Goal: Information Seeking & Learning: Learn about a topic

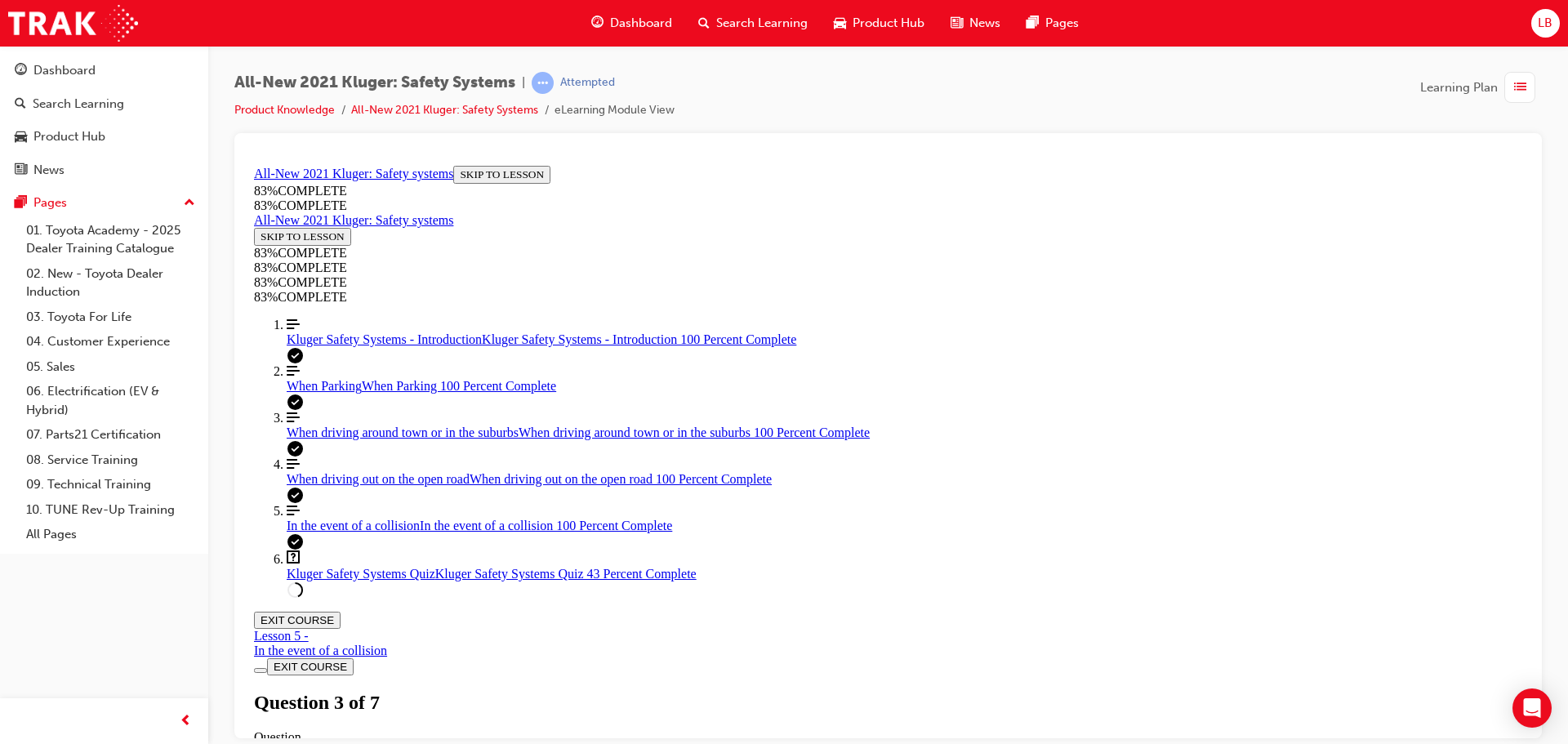
scroll to position [225, 0]
drag, startPoint x: 740, startPoint y: 479, endPoint x: 796, endPoint y: 511, distance: 64.5
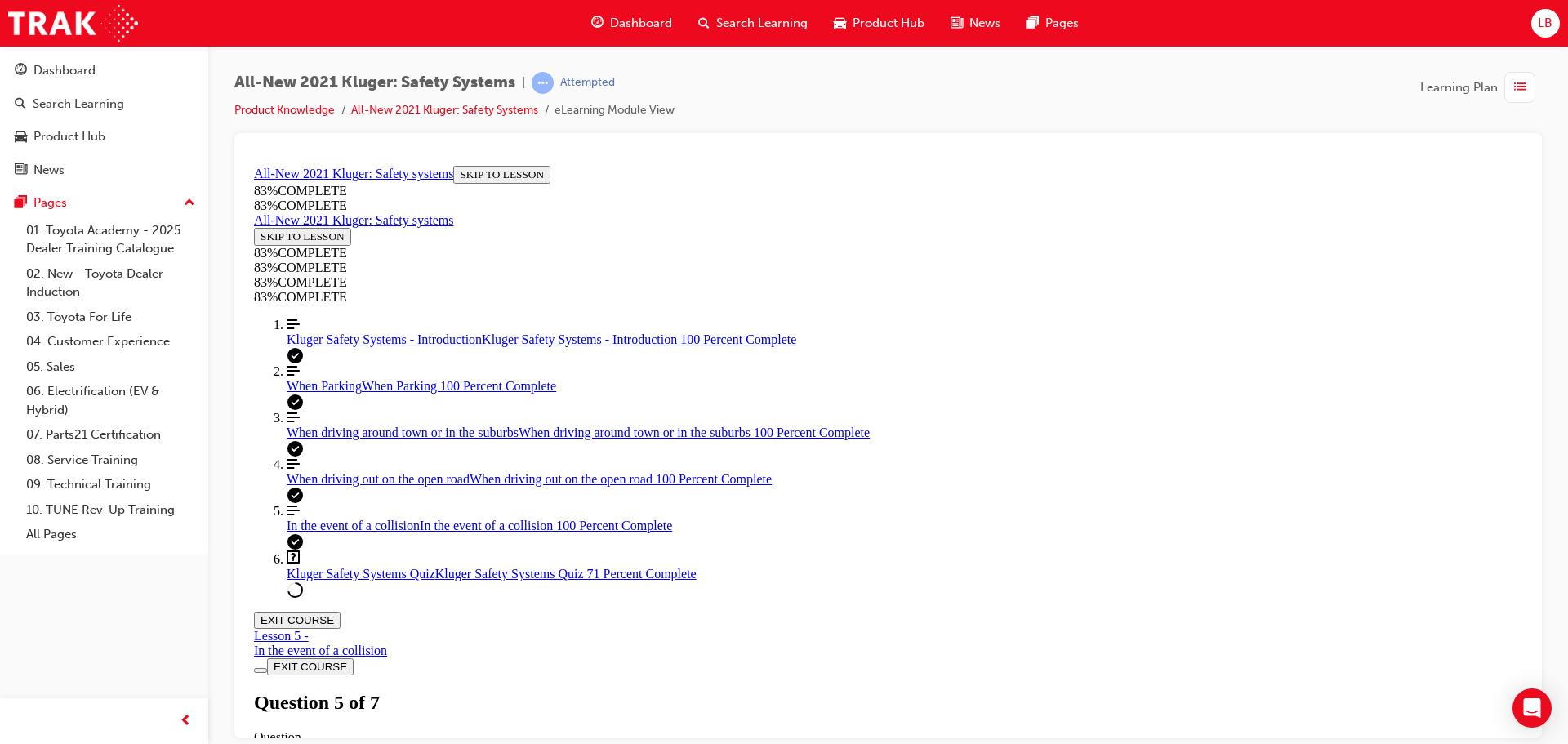
drag, startPoint x: 871, startPoint y: 491, endPoint x: 1057, endPoint y: 399, distance: 207.5
drag, startPoint x: 845, startPoint y: 497, endPoint x: 967, endPoint y: 576, distance: 145.3
drag, startPoint x: 833, startPoint y: 484, endPoint x: 932, endPoint y: 493, distance: 99.4
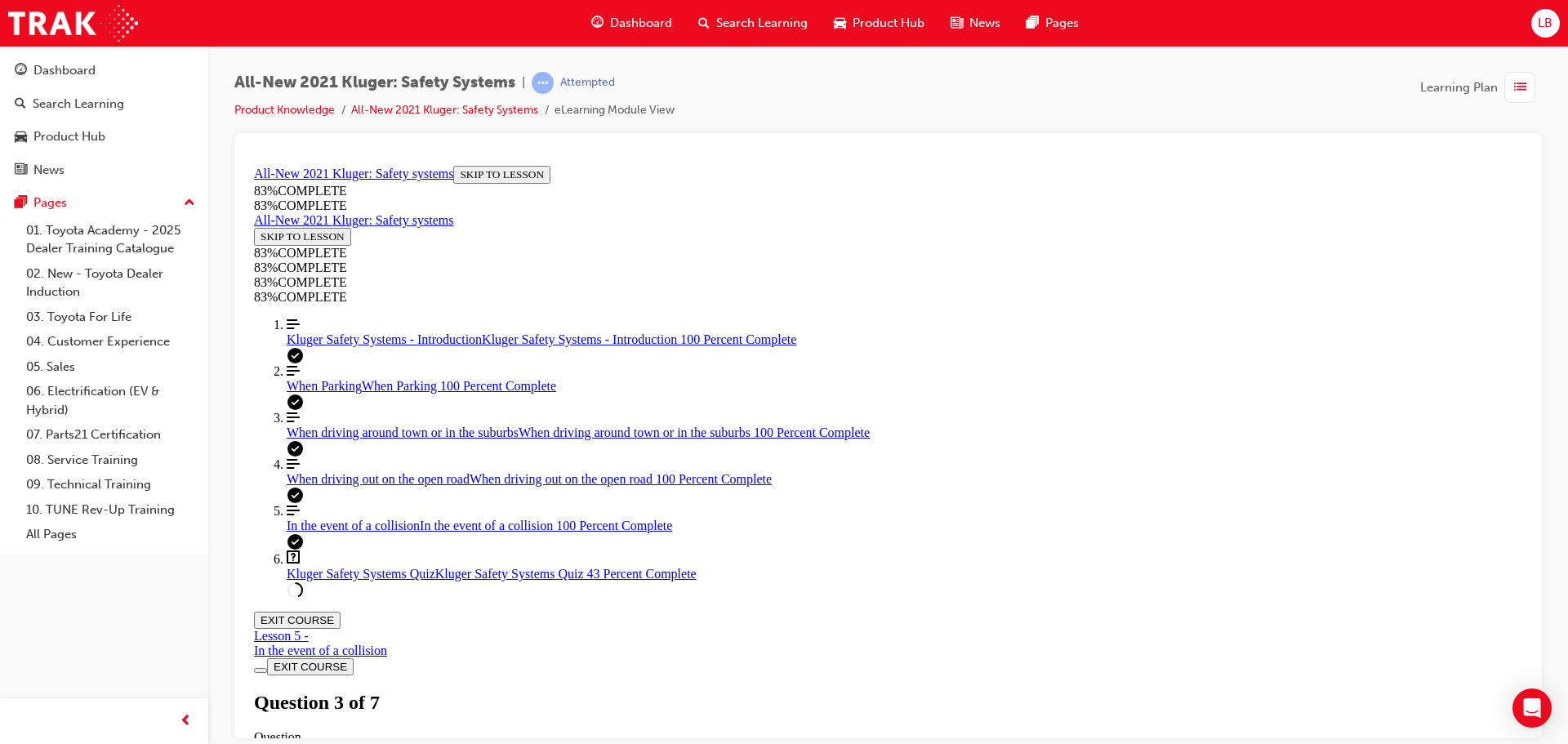
scroll to position [478, 0]
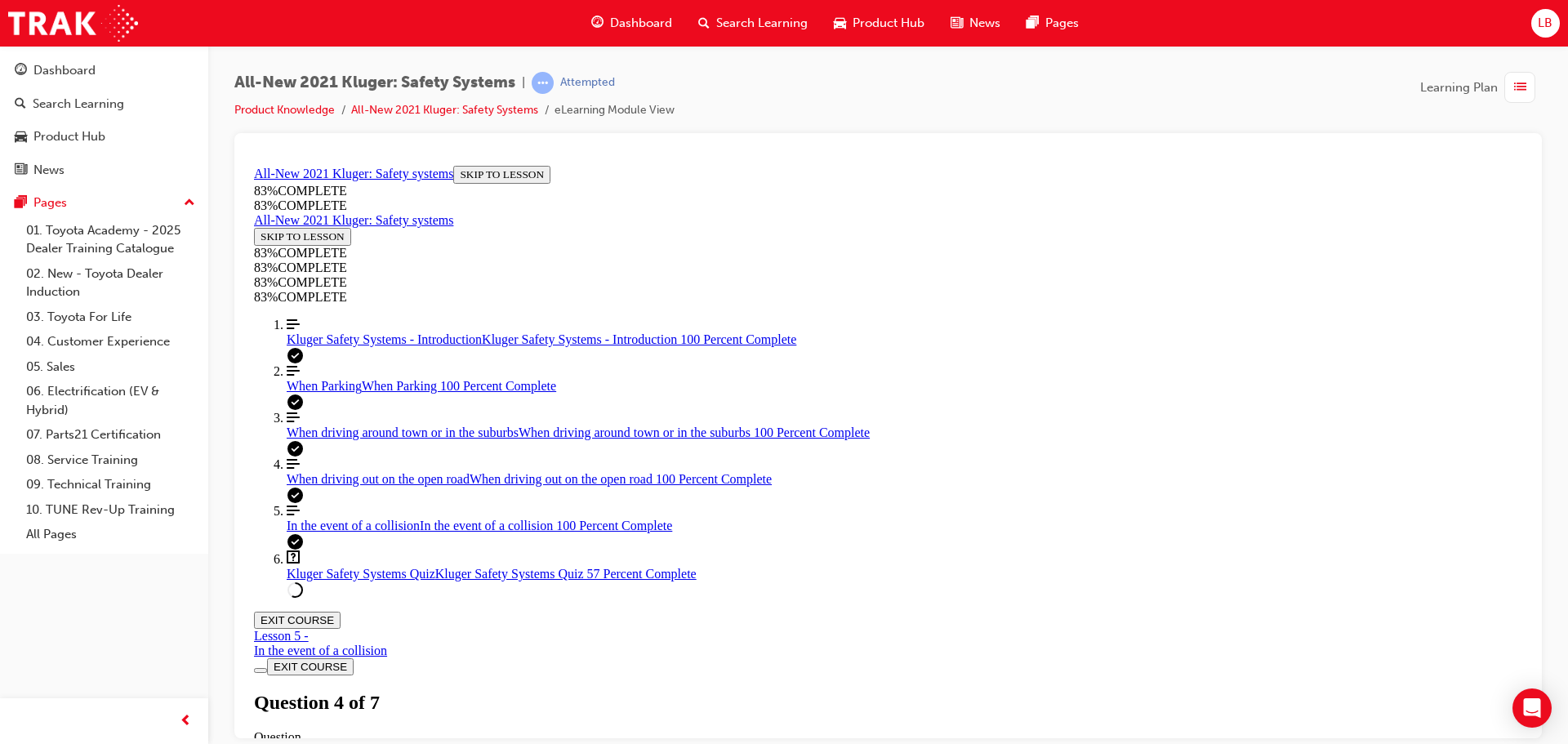
drag, startPoint x: 882, startPoint y: 568, endPoint x: 954, endPoint y: 566, distance: 72.0
drag, startPoint x: 848, startPoint y: 419, endPoint x: 886, endPoint y: 420, distance: 38.0
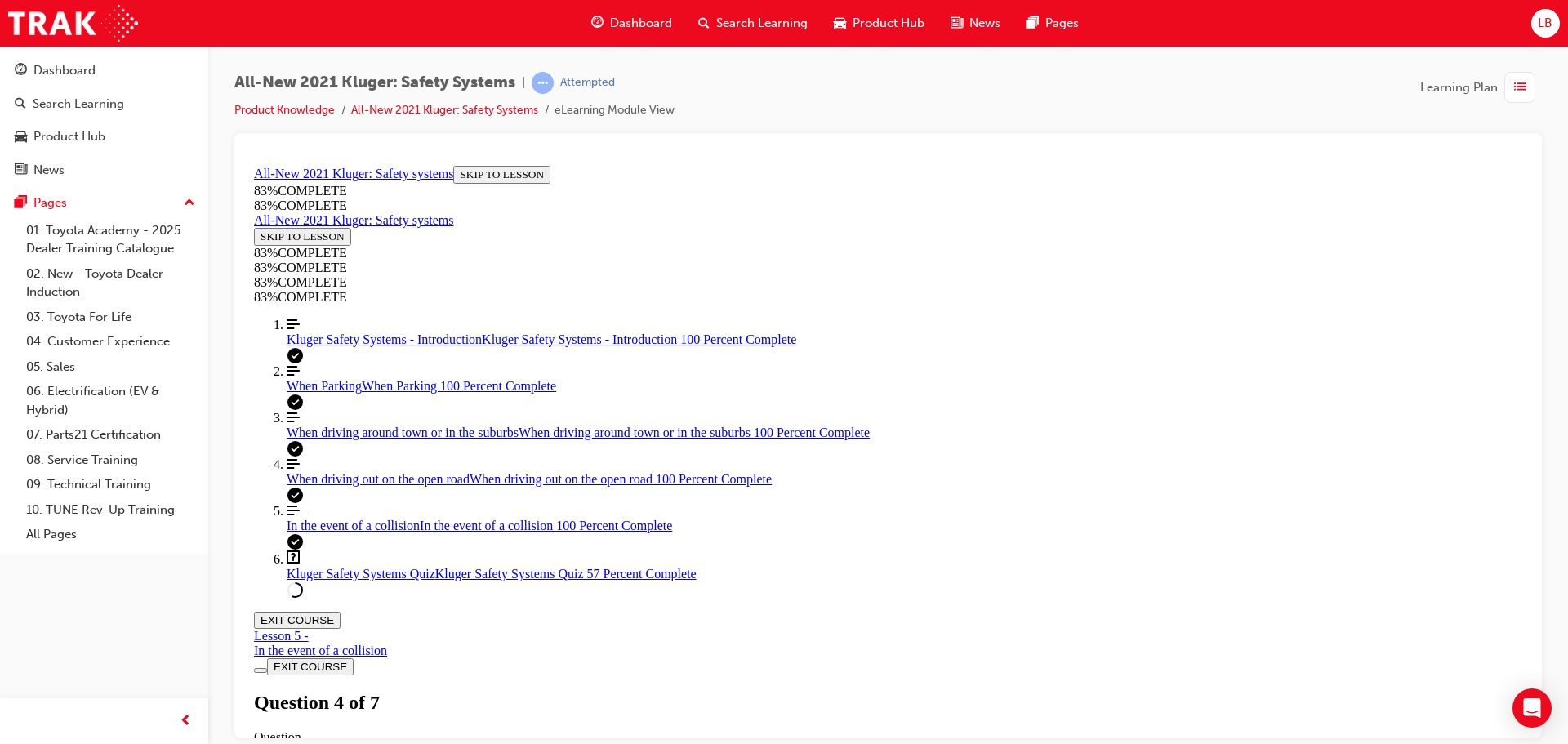
drag, startPoint x: 936, startPoint y: 561, endPoint x: 1118, endPoint y: 415, distance: 233.3
drag, startPoint x: 816, startPoint y: 555, endPoint x: 902, endPoint y: 530, distance: 89.6
drag, startPoint x: 879, startPoint y: 496, endPoint x: 990, endPoint y: 516, distance: 112.8
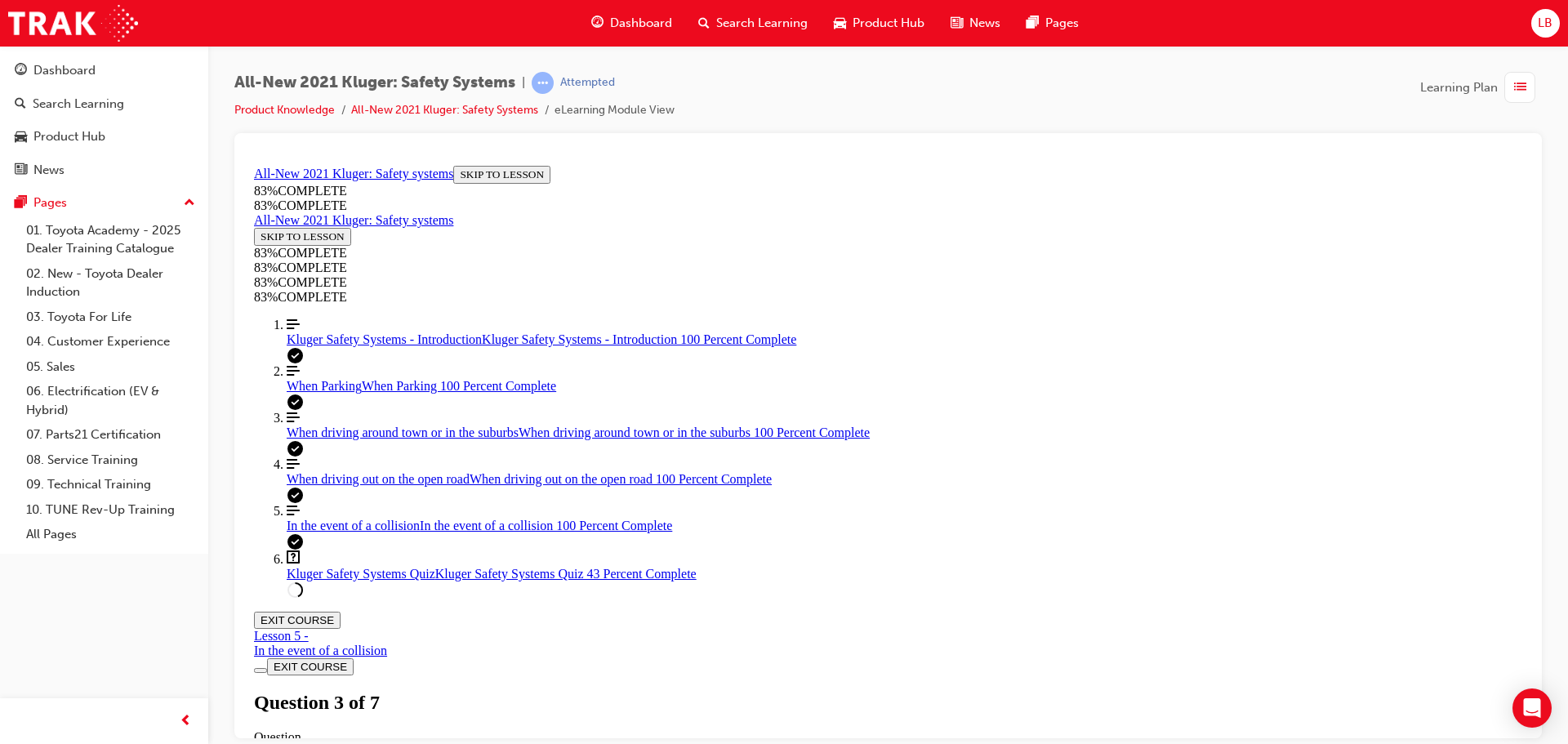
scroll to position [152, 0]
drag, startPoint x: 882, startPoint y: 412, endPoint x: 995, endPoint y: 425, distance: 113.7
drag, startPoint x: 907, startPoint y: 473, endPoint x: 1003, endPoint y: 538, distance: 115.9
drag, startPoint x: 831, startPoint y: 473, endPoint x: 973, endPoint y: 485, distance: 142.5
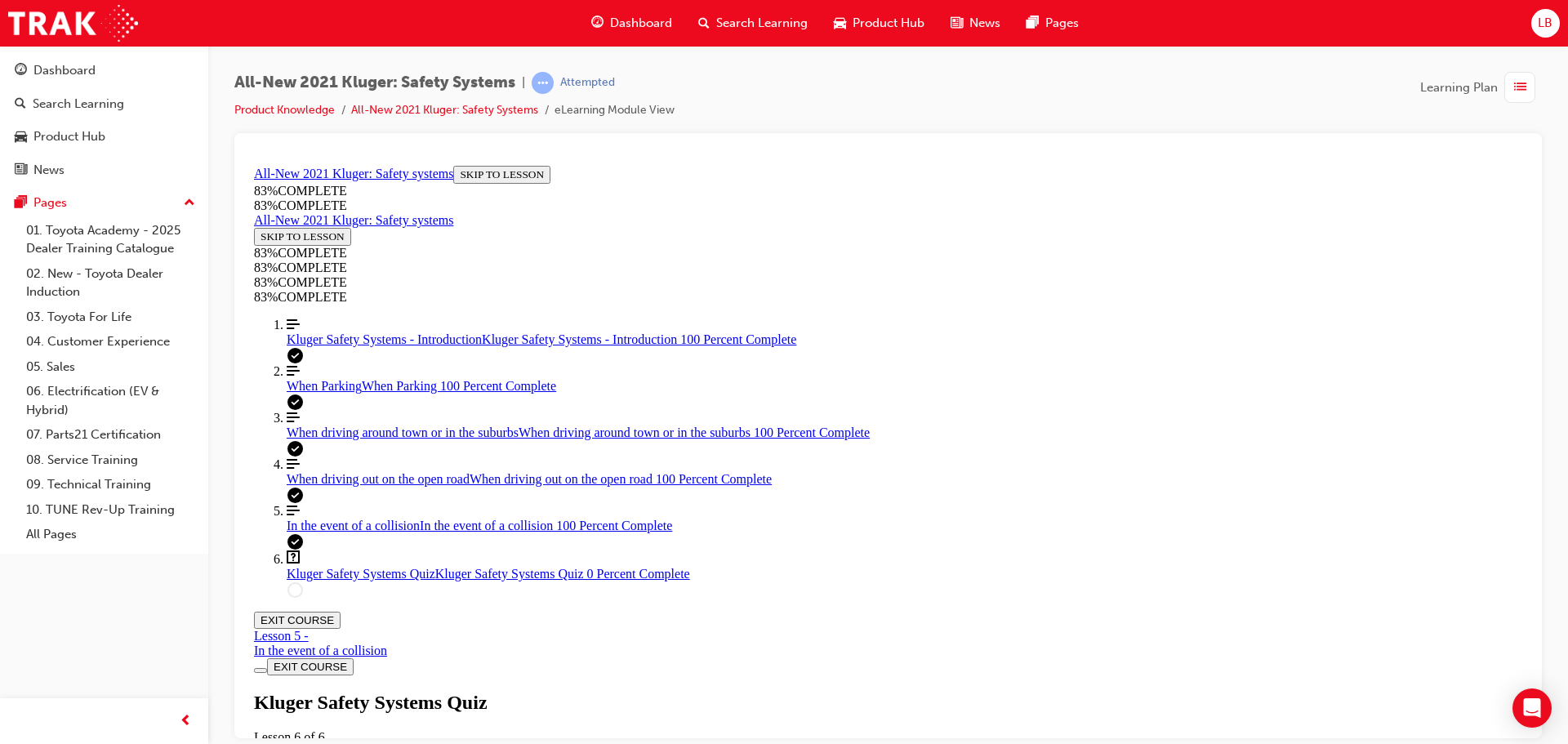
scroll to position [473, 0]
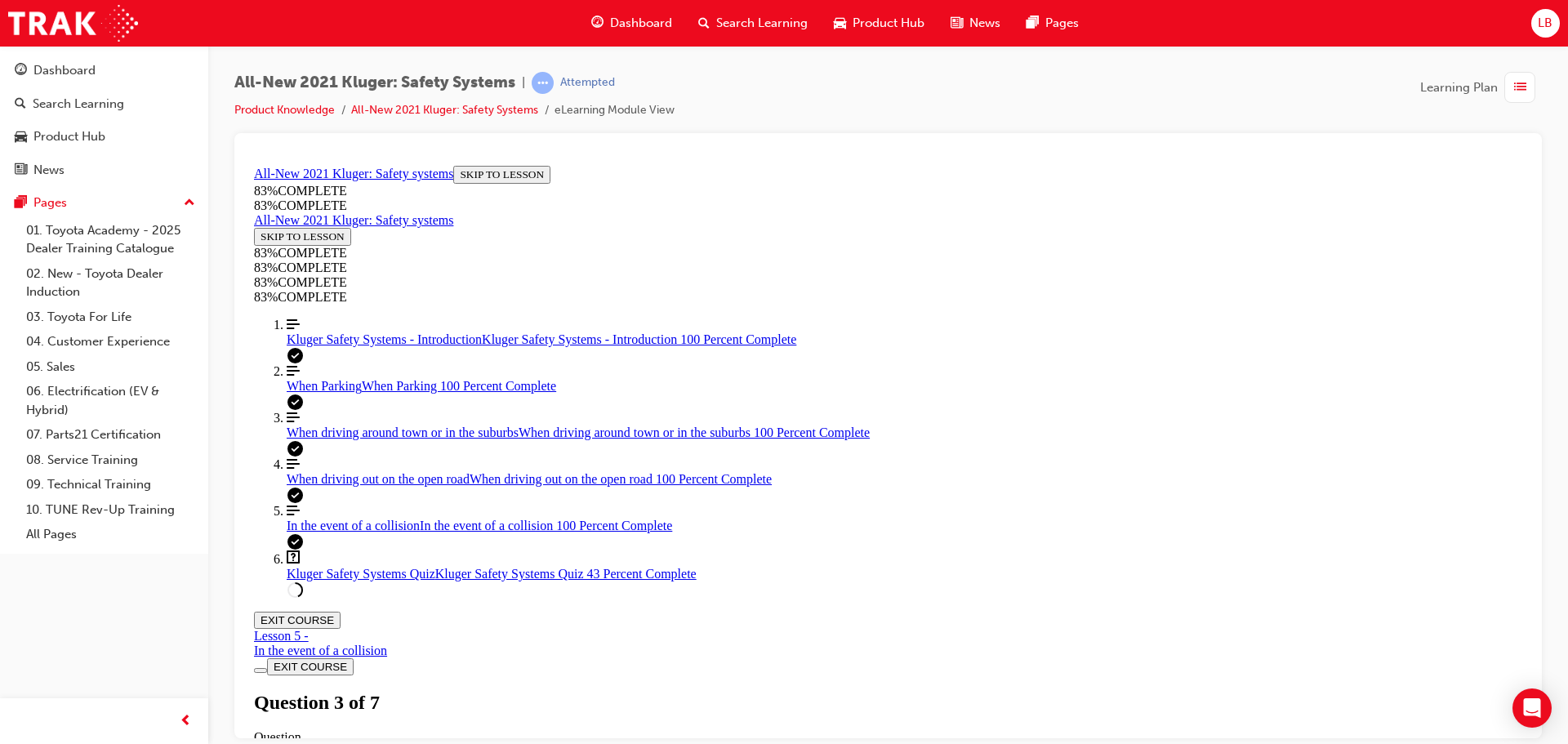
drag, startPoint x: 845, startPoint y: 497, endPoint x: 938, endPoint y: 499, distance: 93.0
drag, startPoint x: 865, startPoint y: 574, endPoint x: 978, endPoint y: 639, distance: 130.4
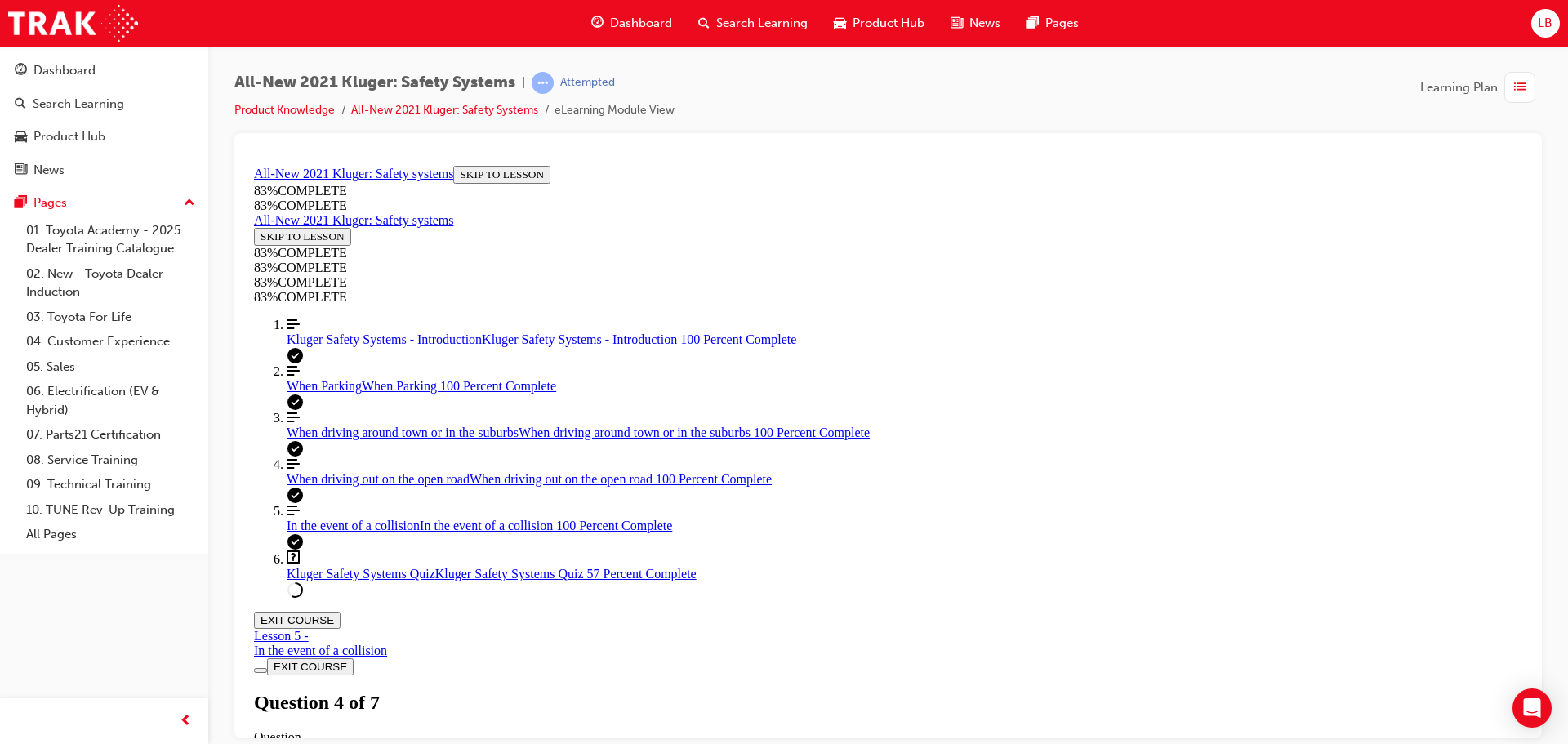
drag, startPoint x: 862, startPoint y: 578, endPoint x: 958, endPoint y: 567, distance: 96.6
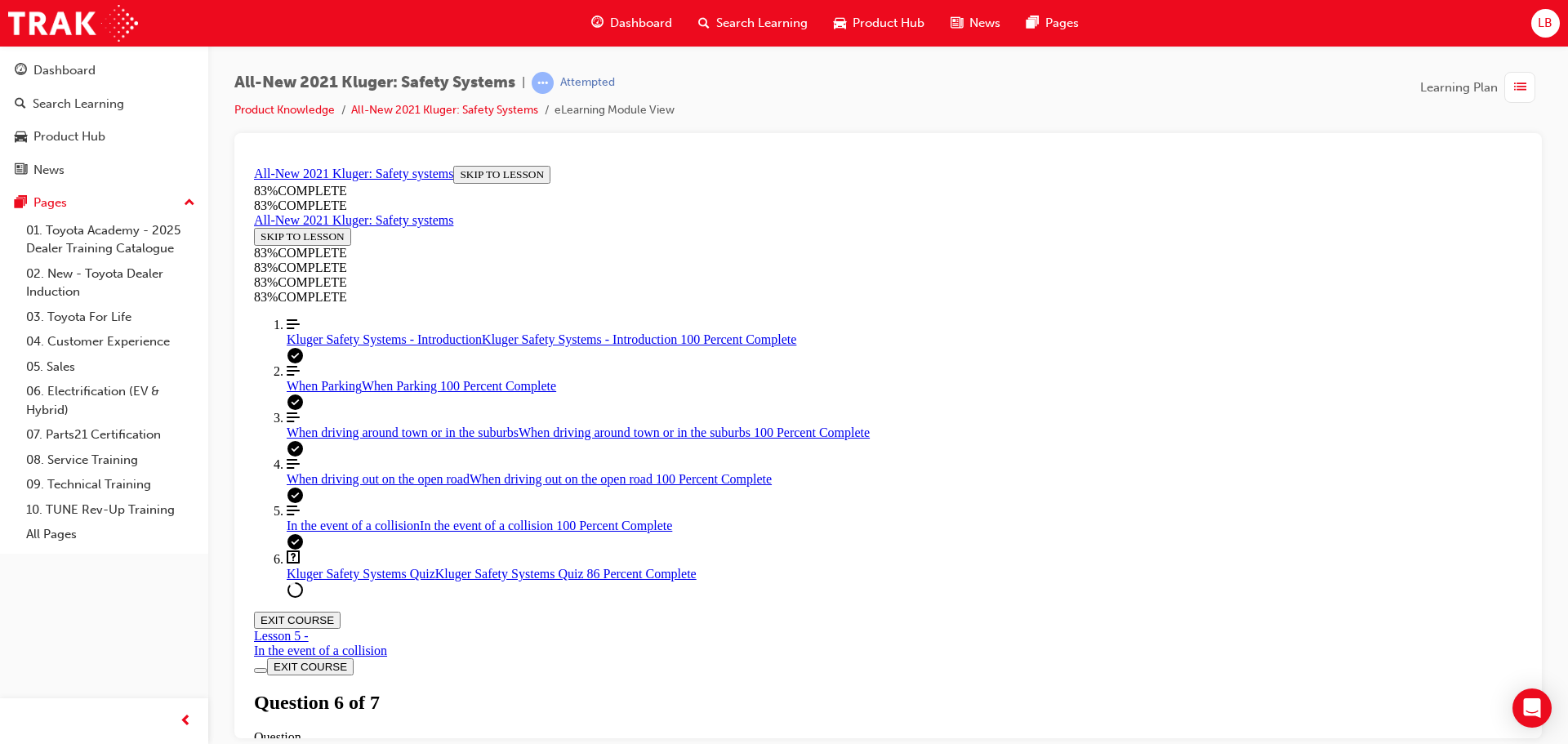
scroll to position [468, 0]
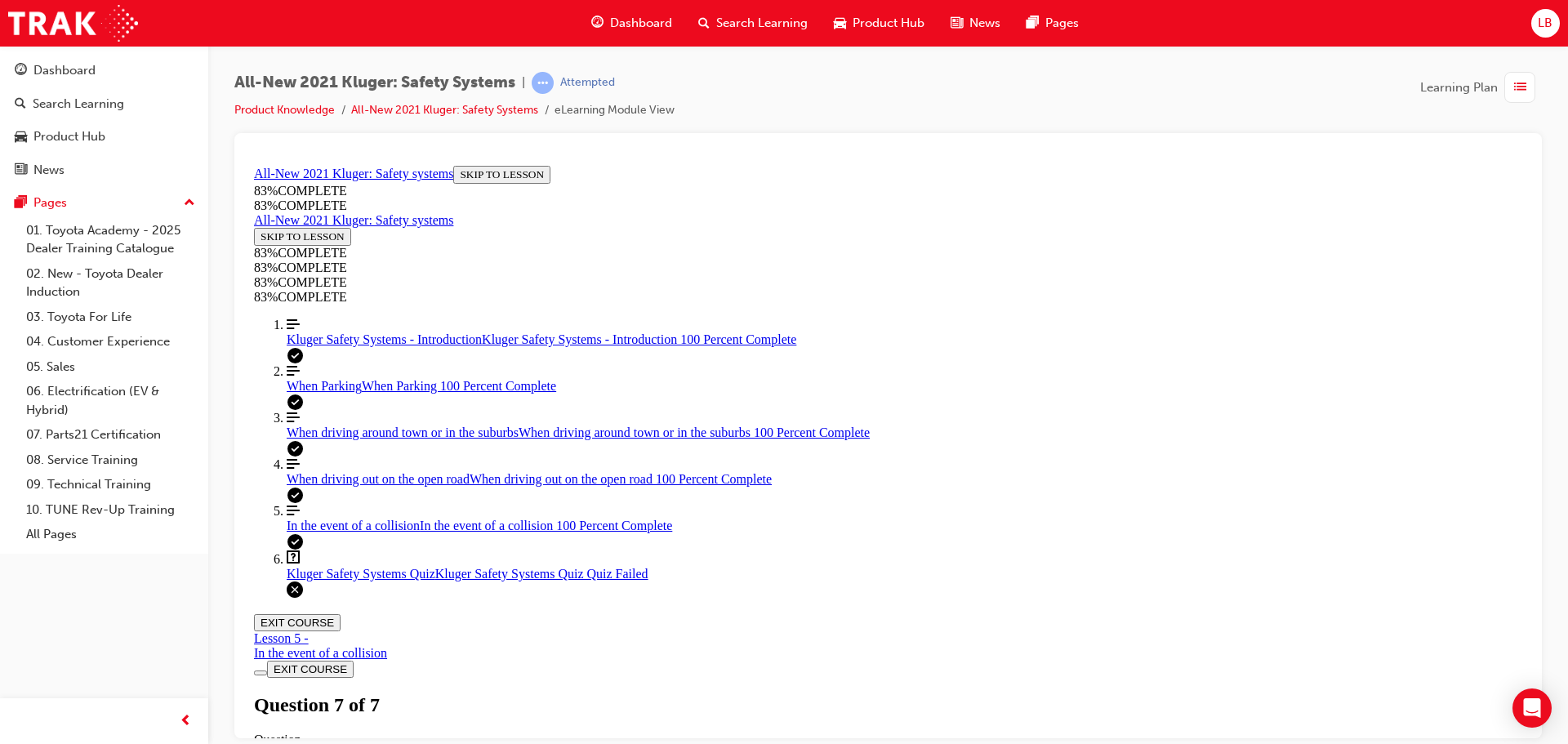
scroll to position [59, 0]
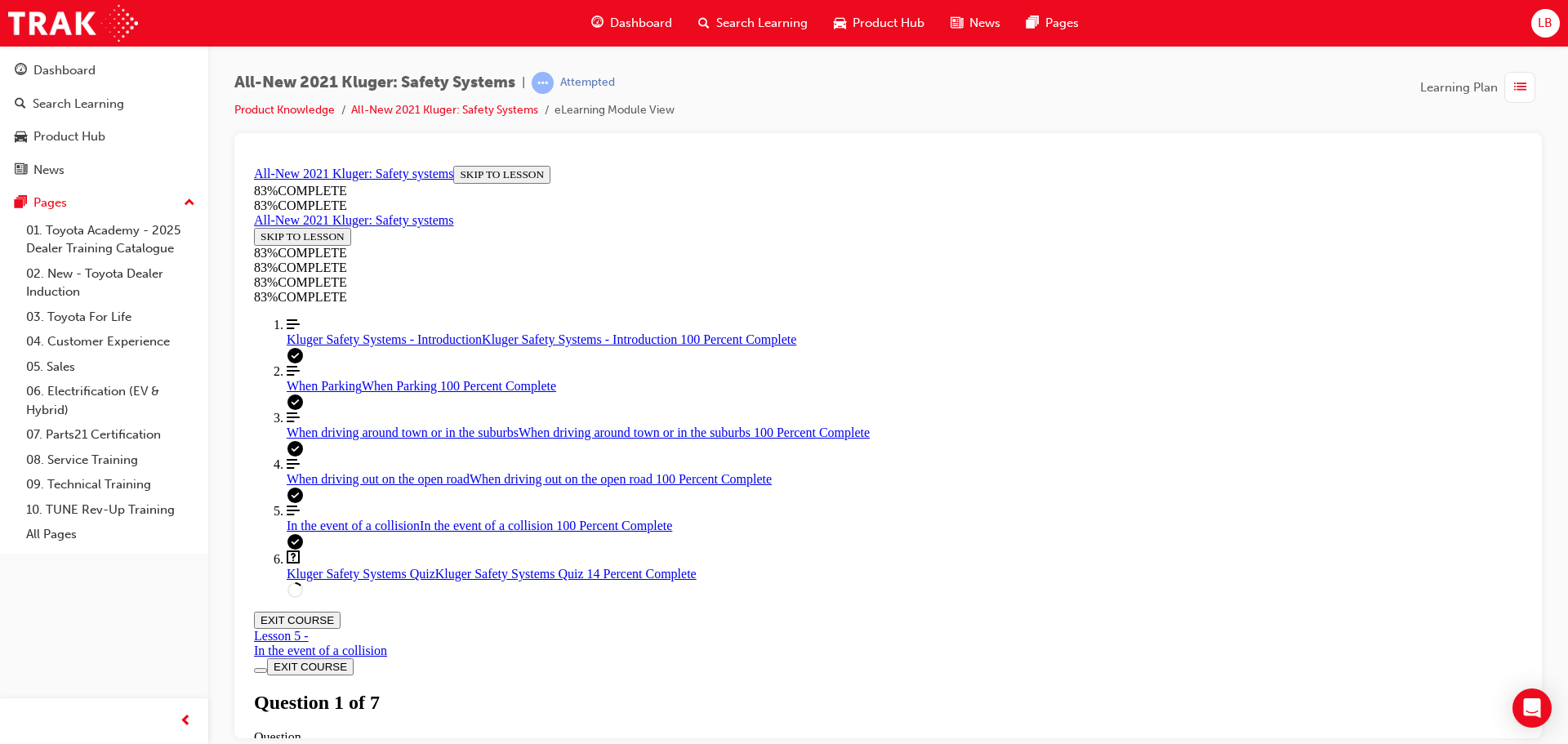
drag, startPoint x: 871, startPoint y: 574, endPoint x: 973, endPoint y: 502, distance: 124.9
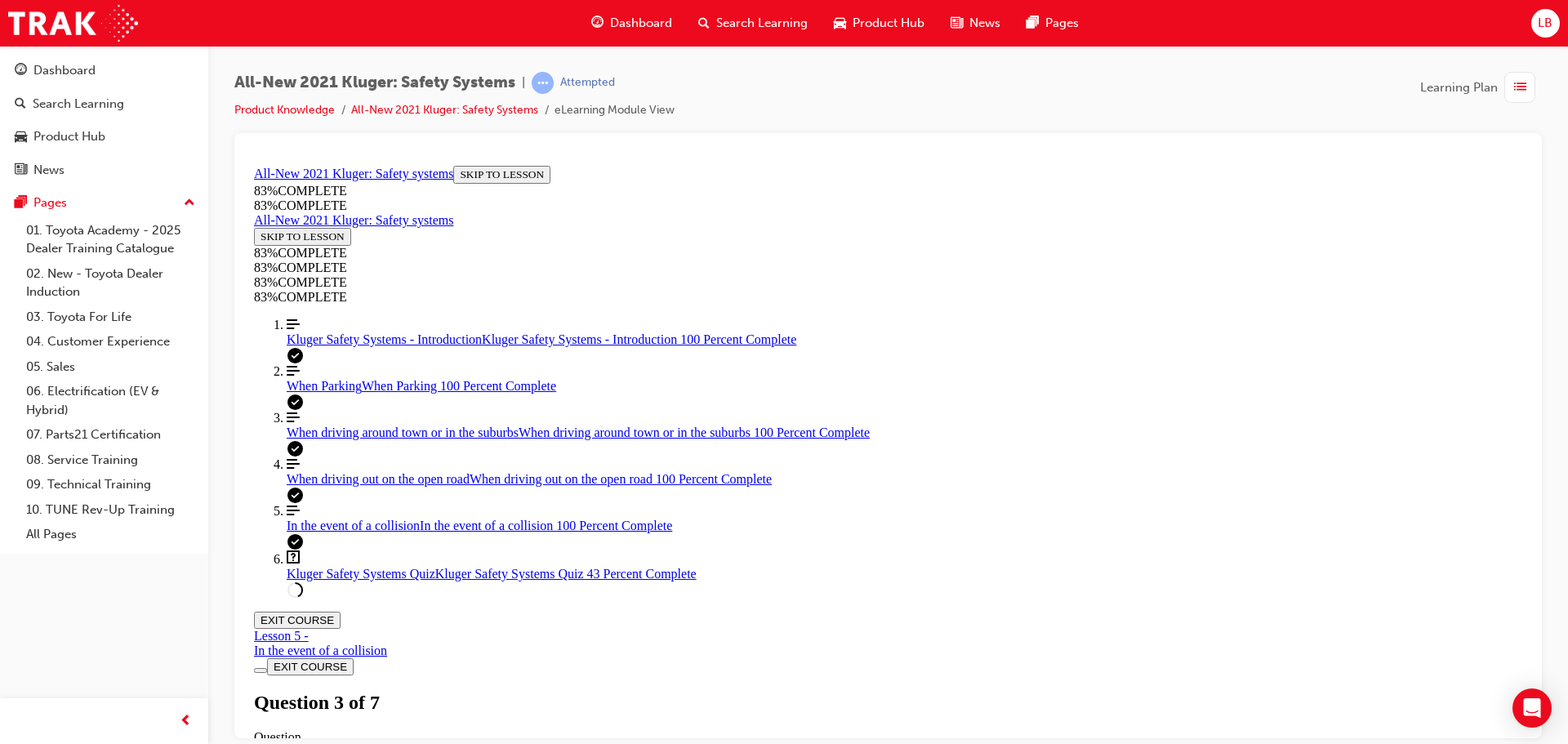
drag, startPoint x: 882, startPoint y: 564, endPoint x: 980, endPoint y: 567, distance: 98.0
drag, startPoint x: 845, startPoint y: 655, endPoint x: 916, endPoint y: 642, distance: 72.2
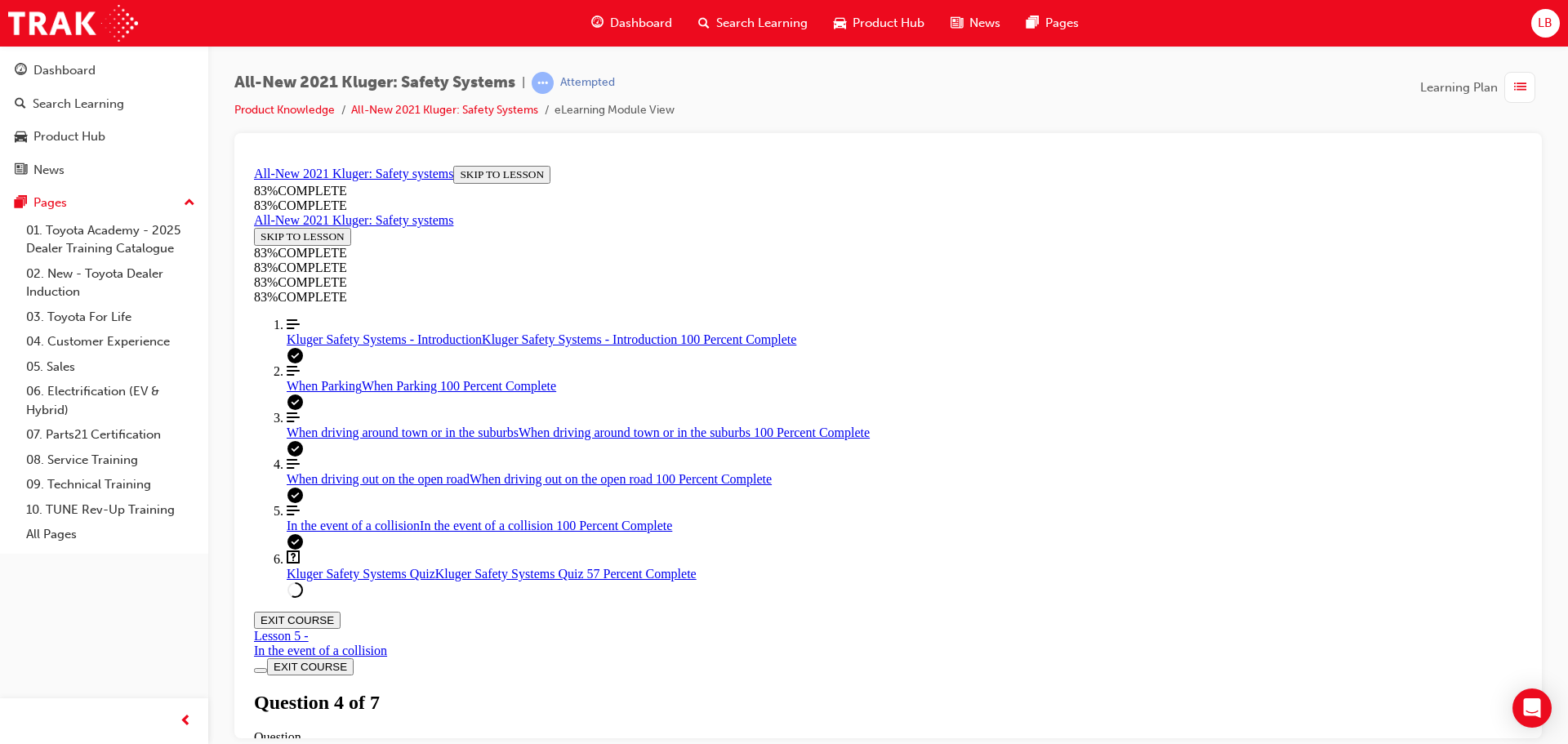
scroll to position [386, 0]
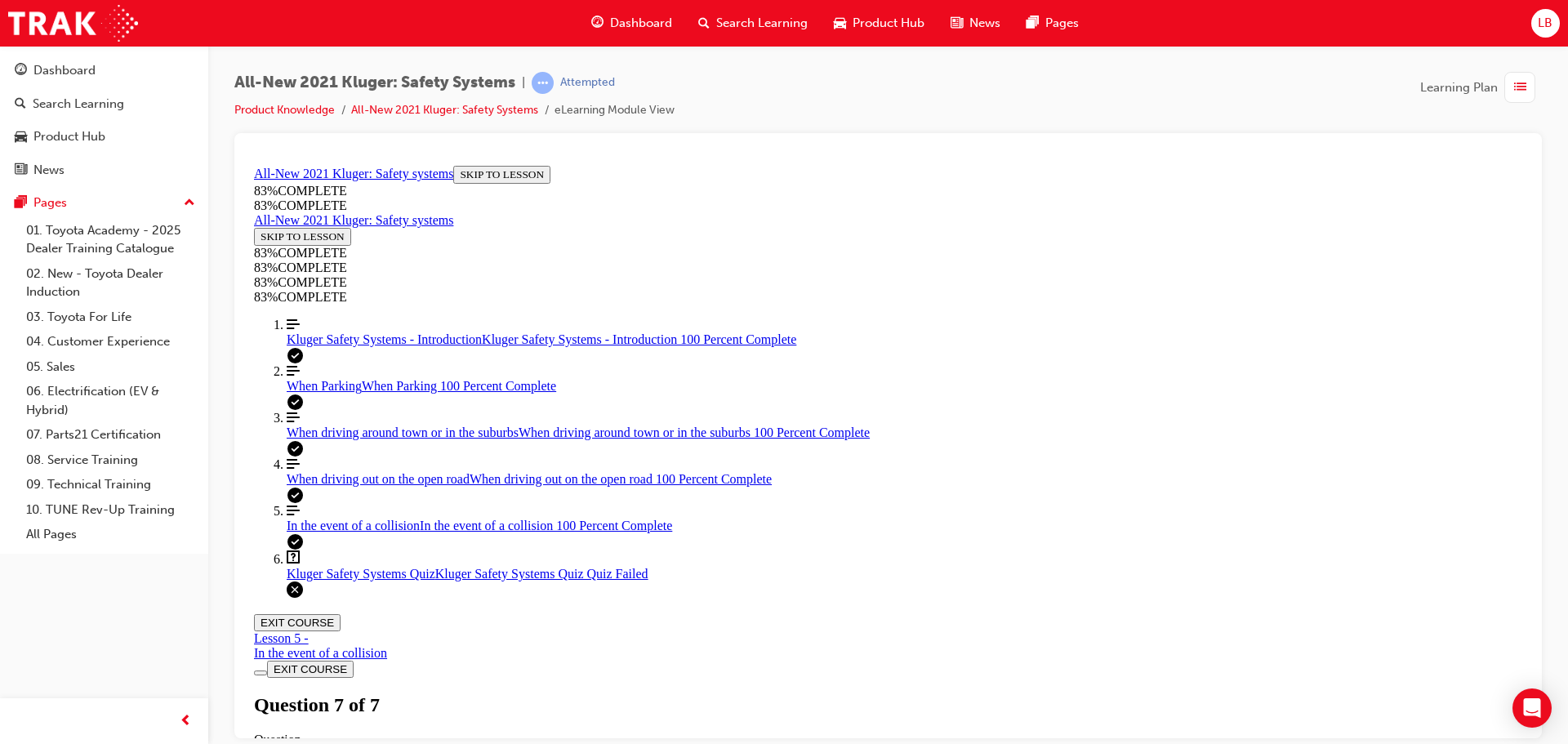
scroll to position [266, 0]
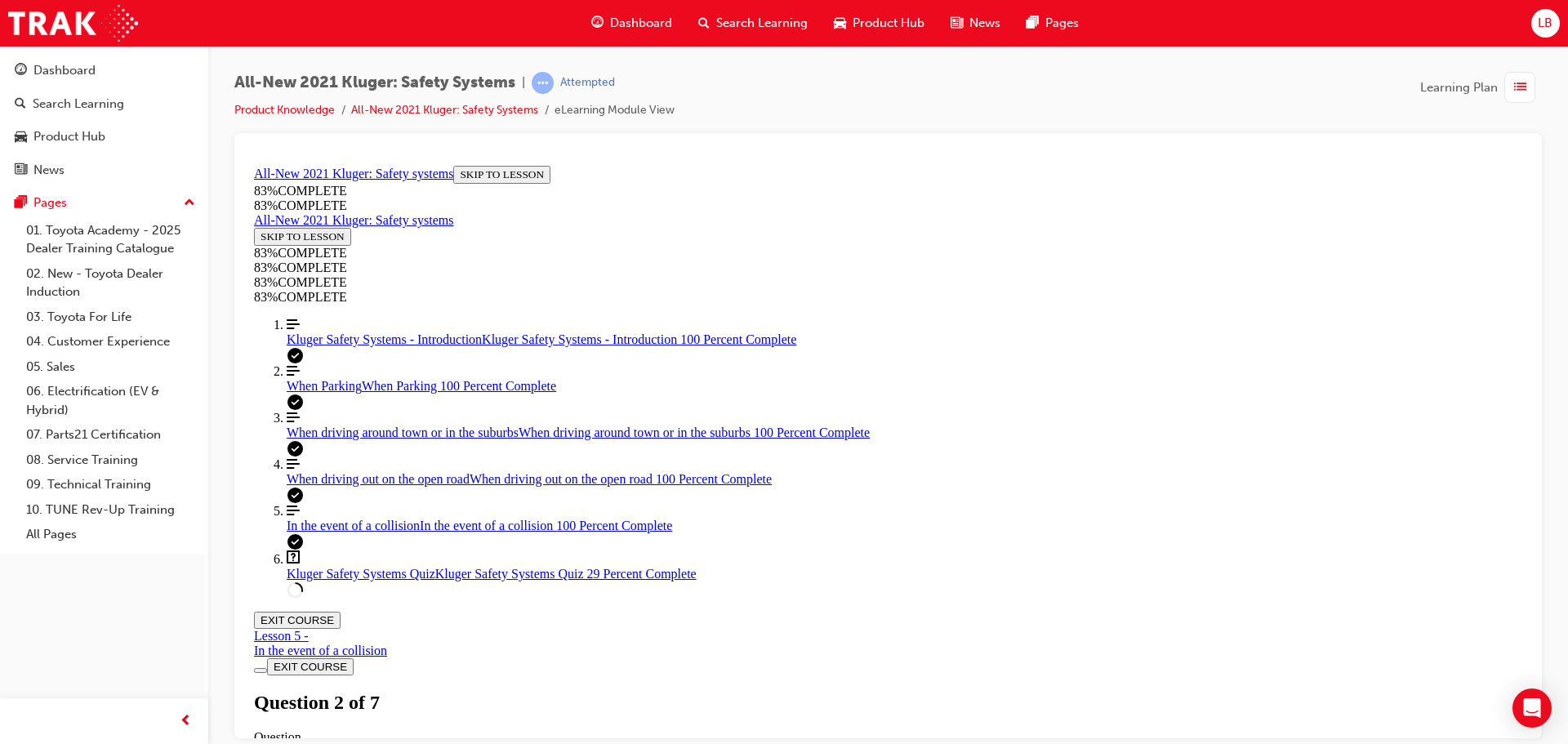
scroll to position [304, 0]
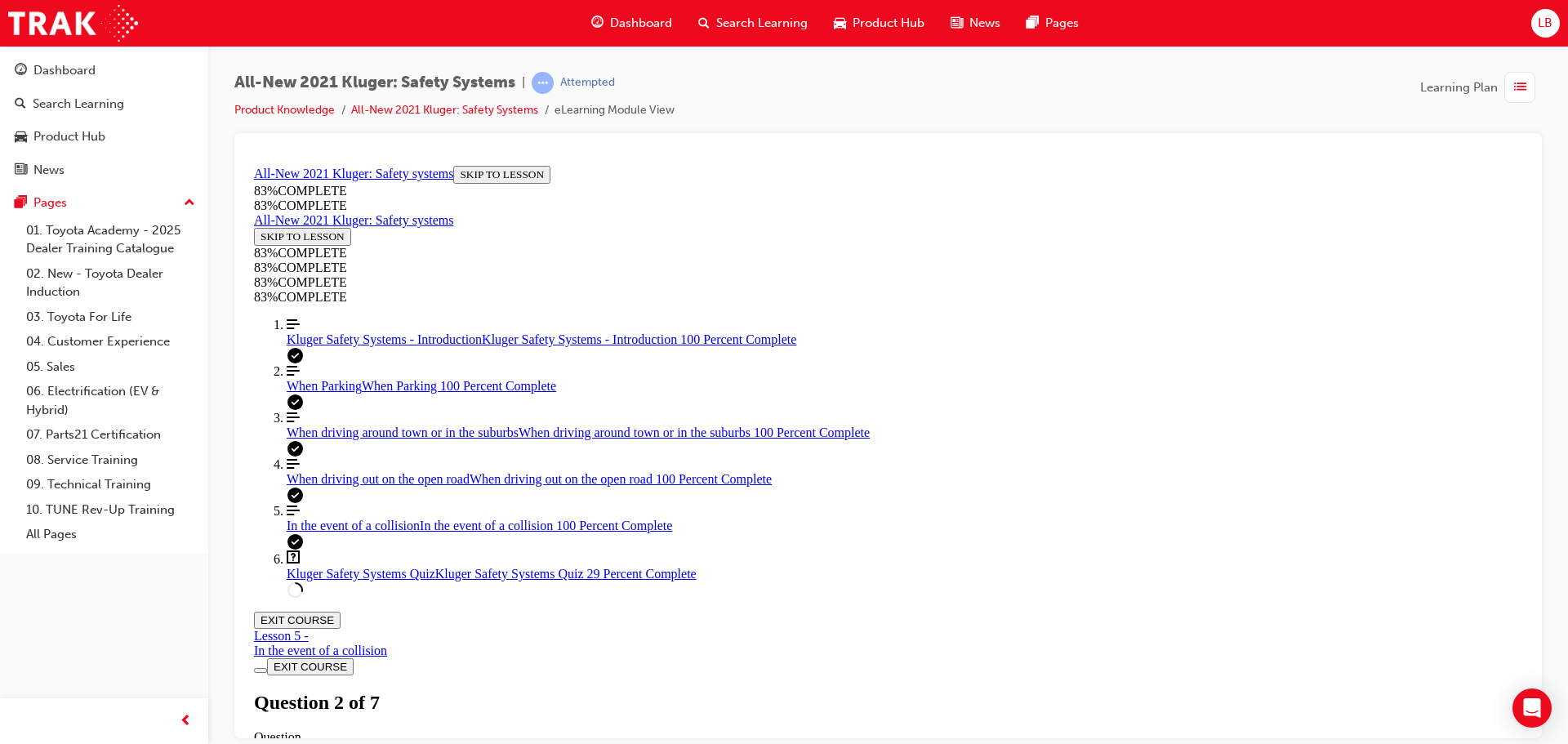
drag, startPoint x: 869, startPoint y: 499, endPoint x: 994, endPoint y: 573, distance: 145.3
drag, startPoint x: 837, startPoint y: 491, endPoint x: 851, endPoint y: 482, distance: 16.6
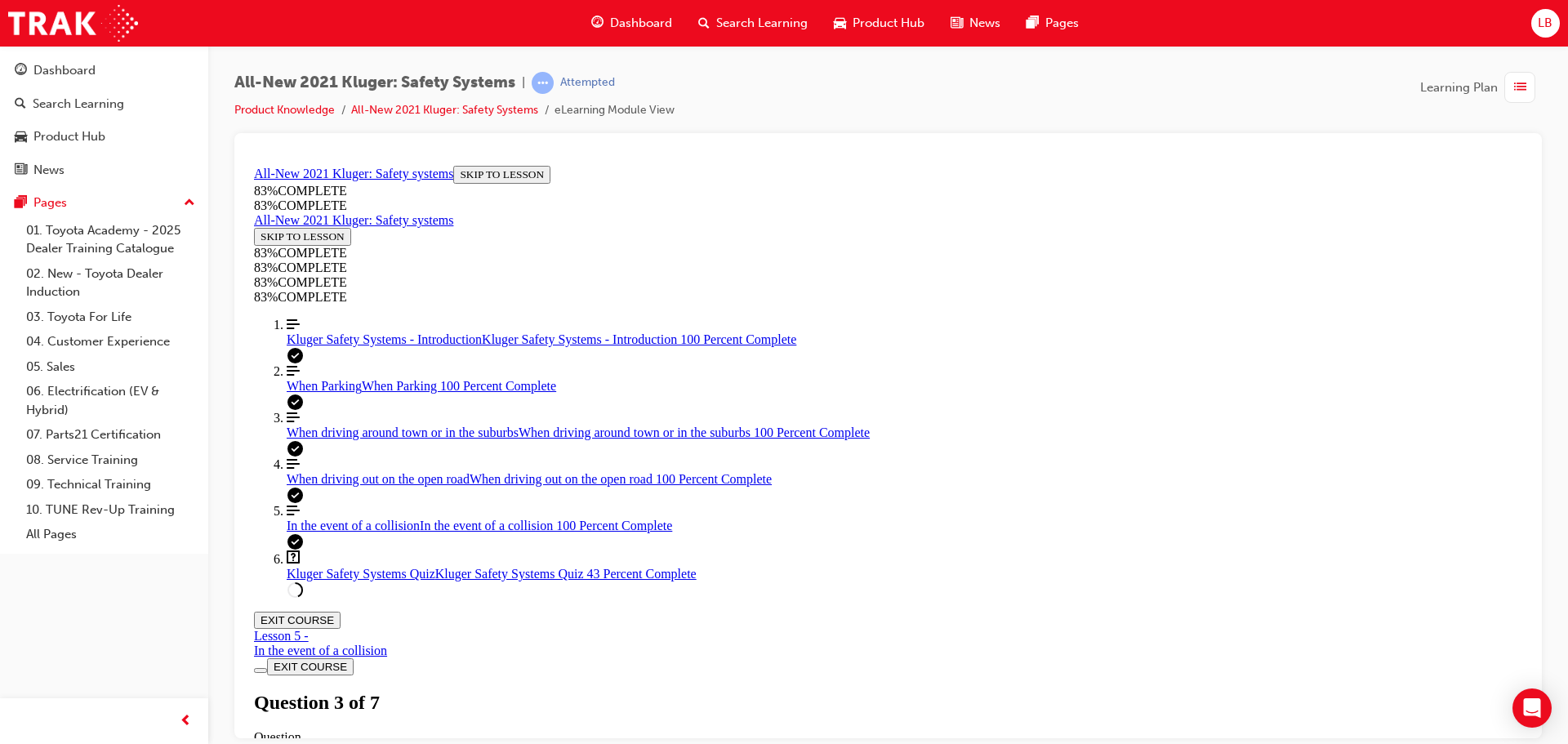
drag, startPoint x: 908, startPoint y: 556, endPoint x: 993, endPoint y: 410, distance: 168.9
drag, startPoint x: 871, startPoint y: 497, endPoint x: 997, endPoint y: 584, distance: 153.1
drag, startPoint x: 914, startPoint y: 501, endPoint x: 985, endPoint y: 495, distance: 71.3
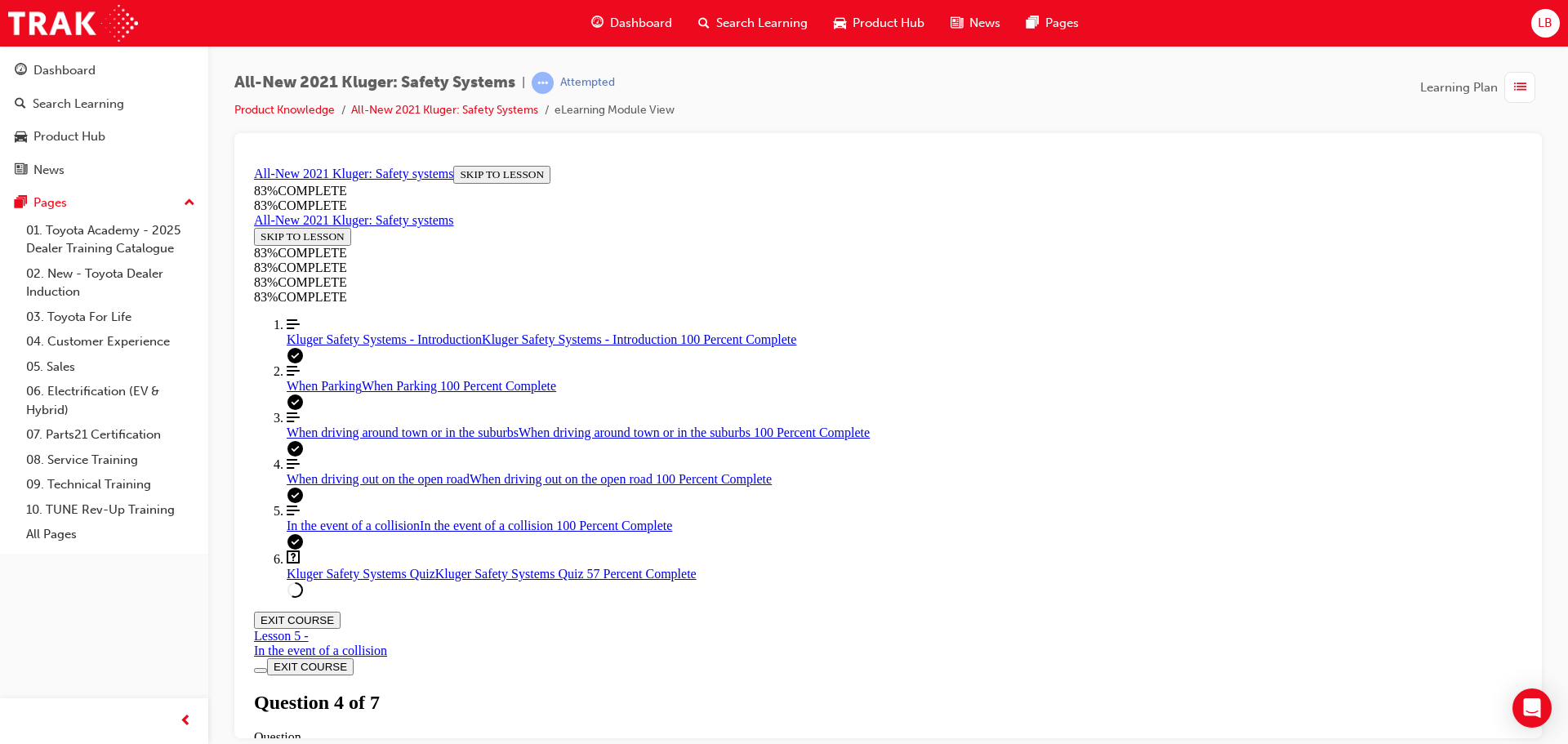
scroll to position [397, 0]
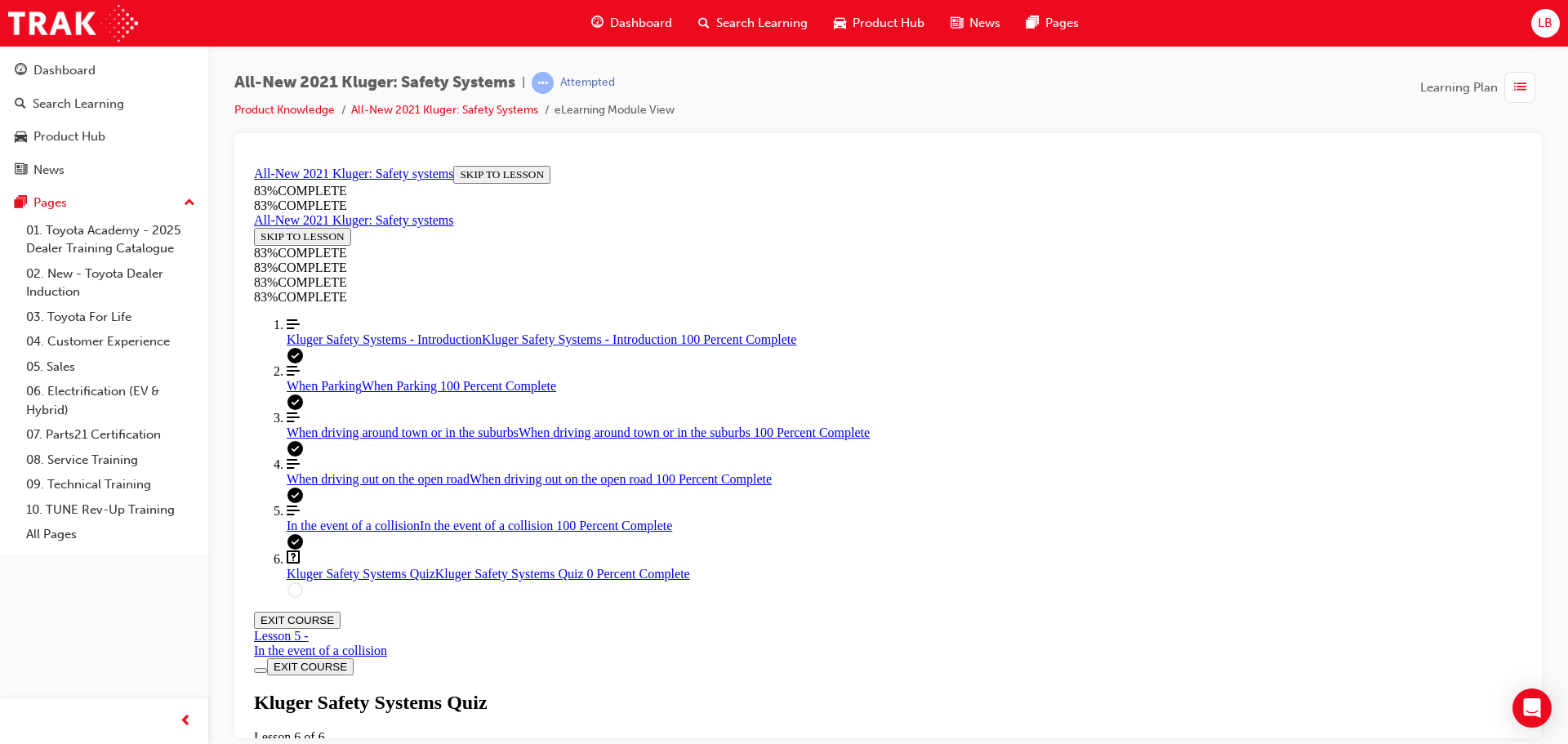
click at [75, 82] on link "Dashboard" at bounding box center [104, 70] width 195 height 30
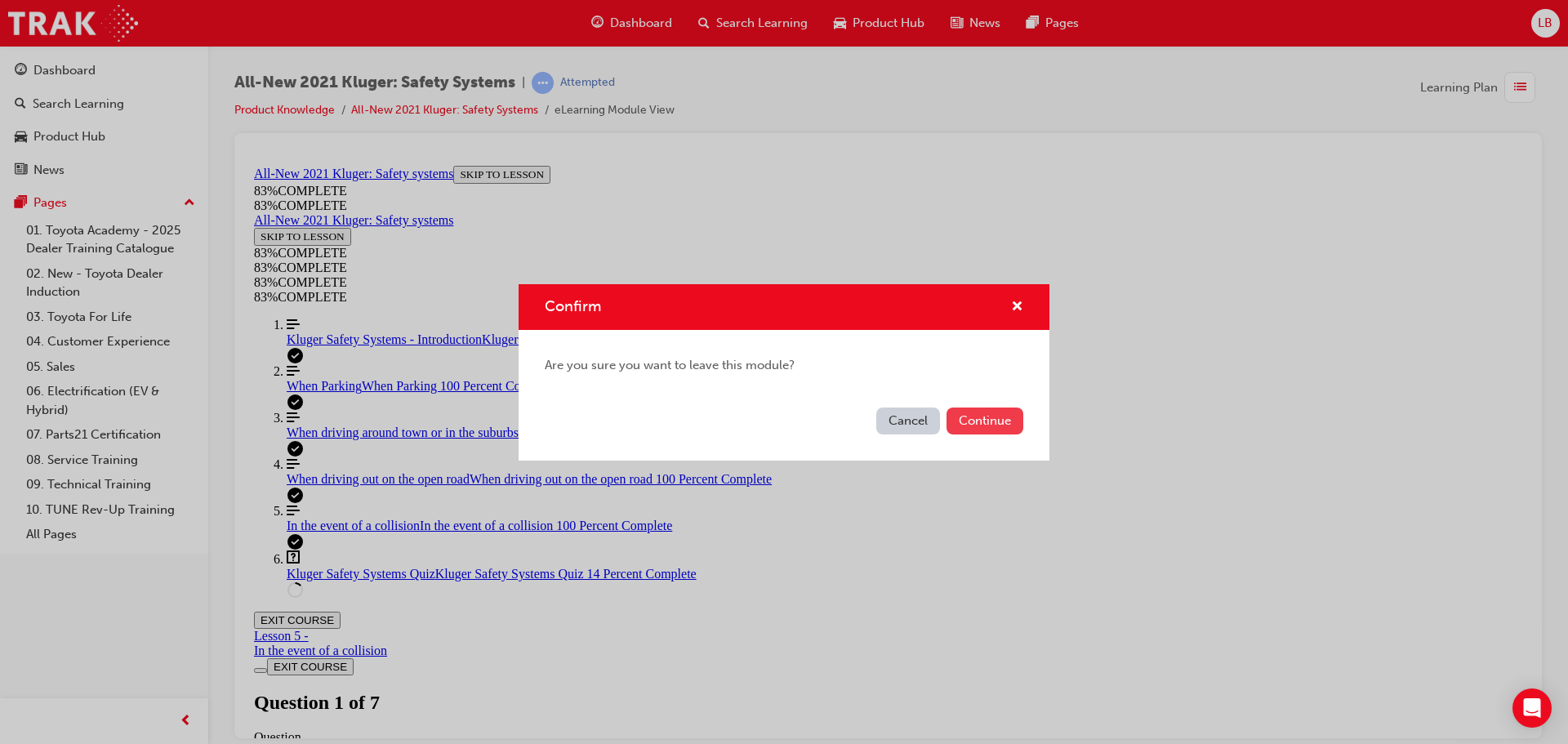
click at [978, 431] on button "Continue" at bounding box center [984, 420] width 77 height 27
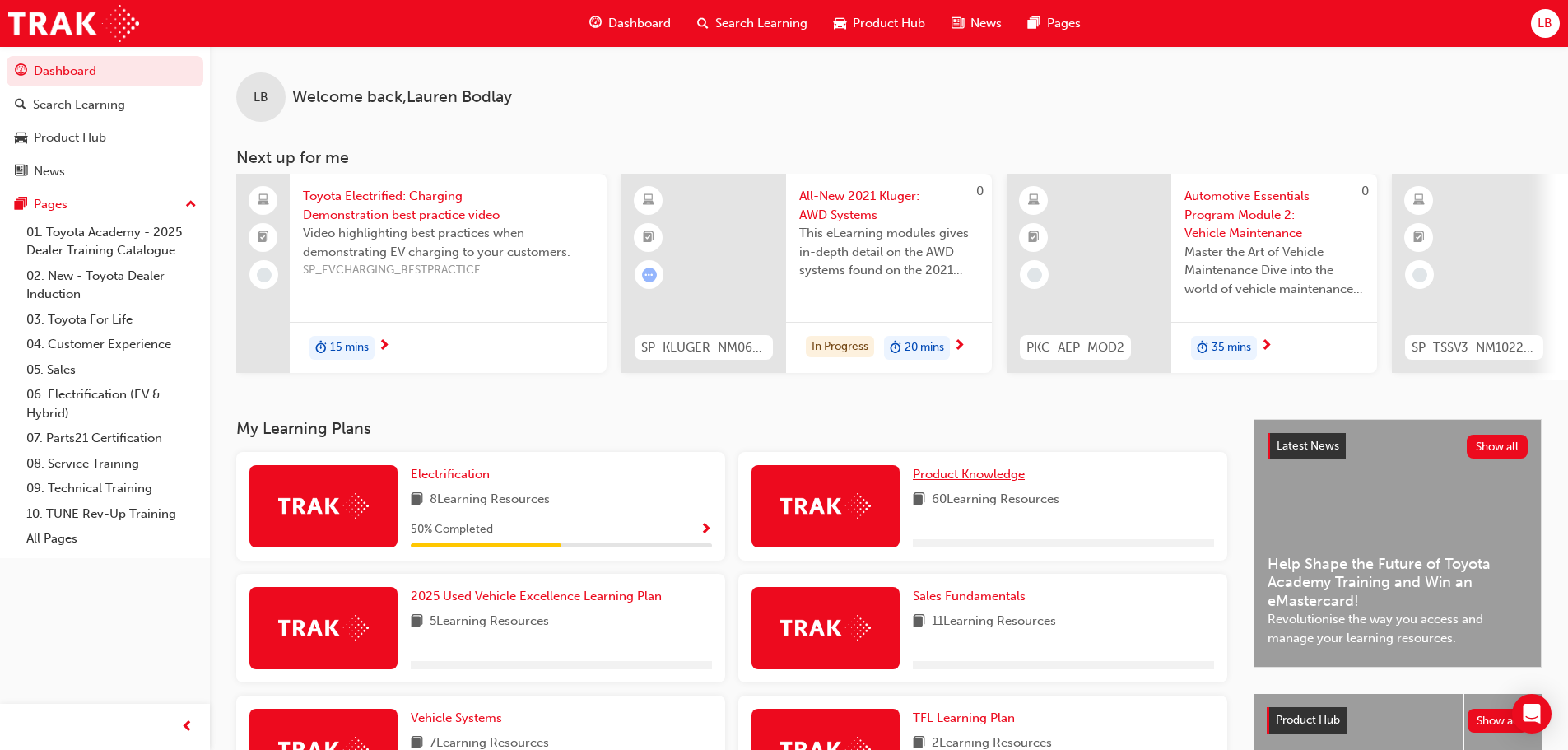
click at [972, 478] on span "Product Knowledge" at bounding box center [969, 474] width 112 height 15
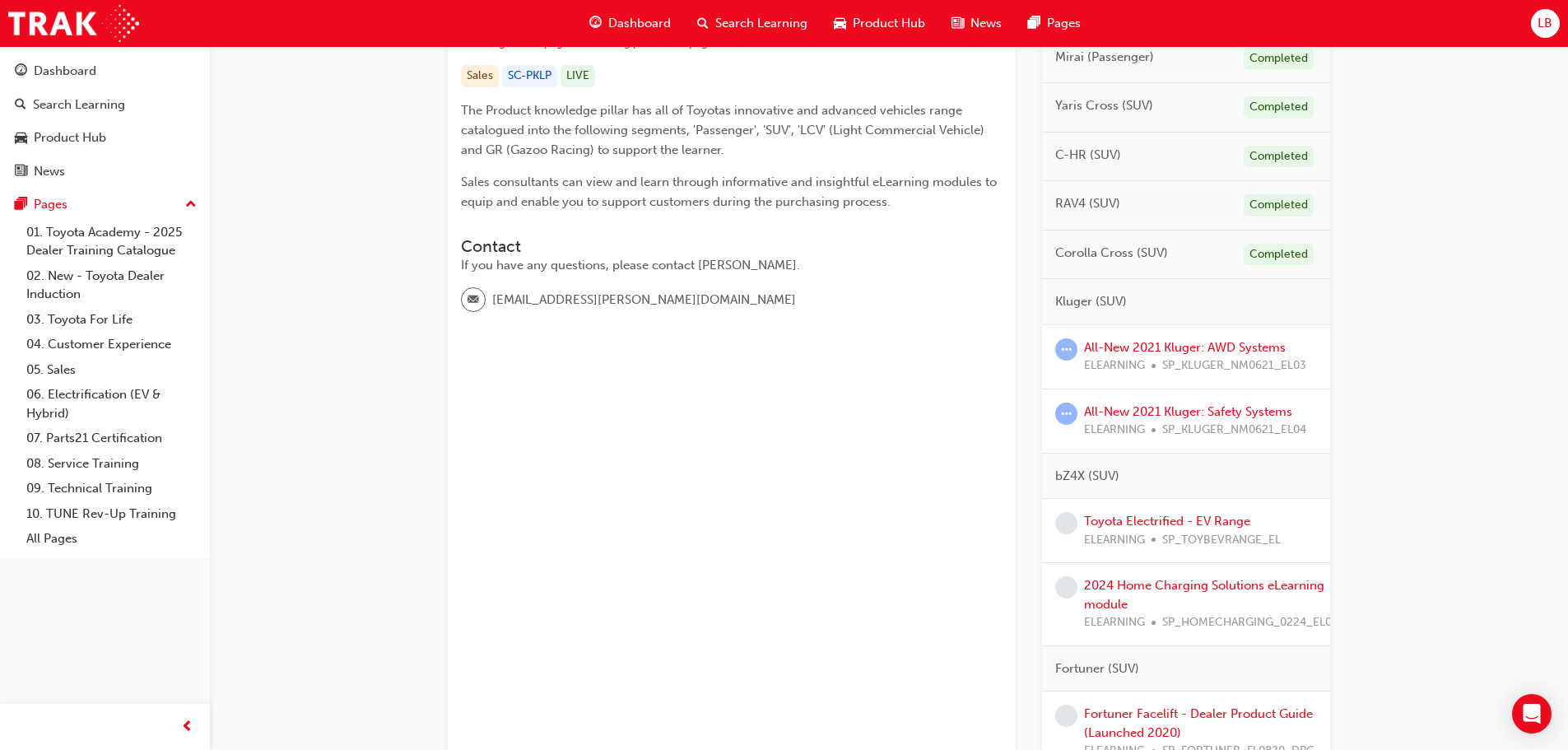
scroll to position [412, 0]
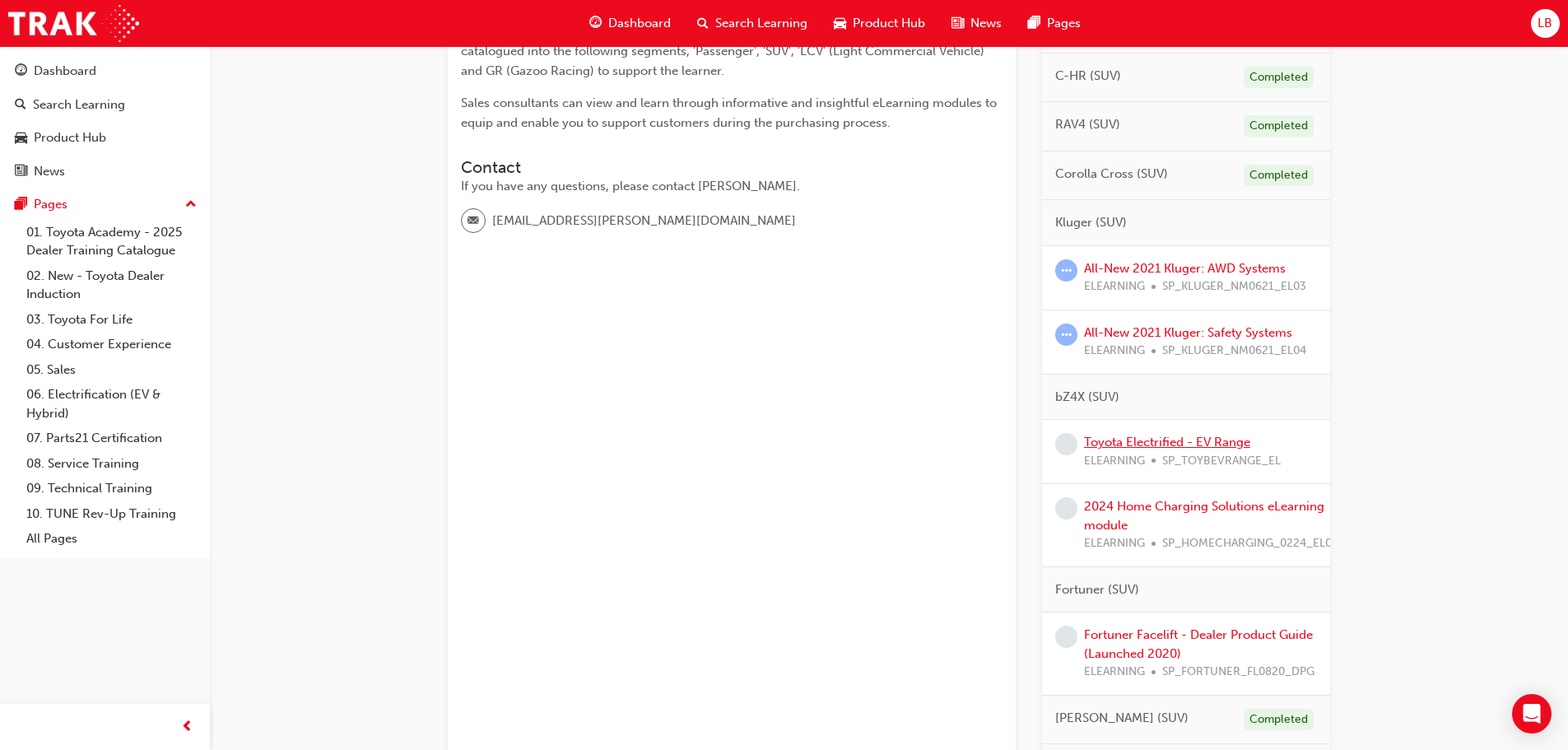
click at [1176, 448] on link "Toyota Electrified - EV Range" at bounding box center [1167, 442] width 166 height 15
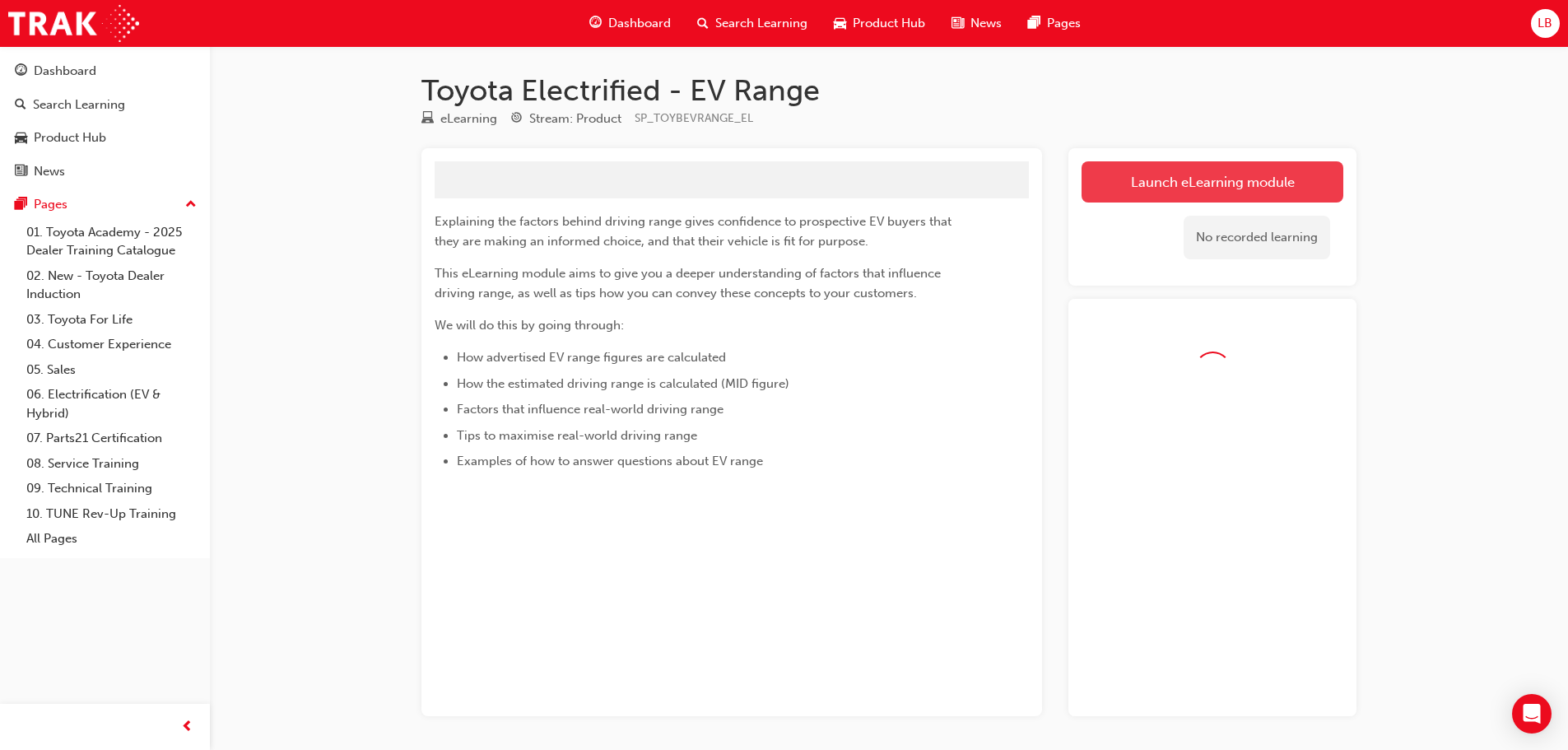
click at [1220, 177] on link "Launch eLearning module" at bounding box center [1212, 182] width 262 height 41
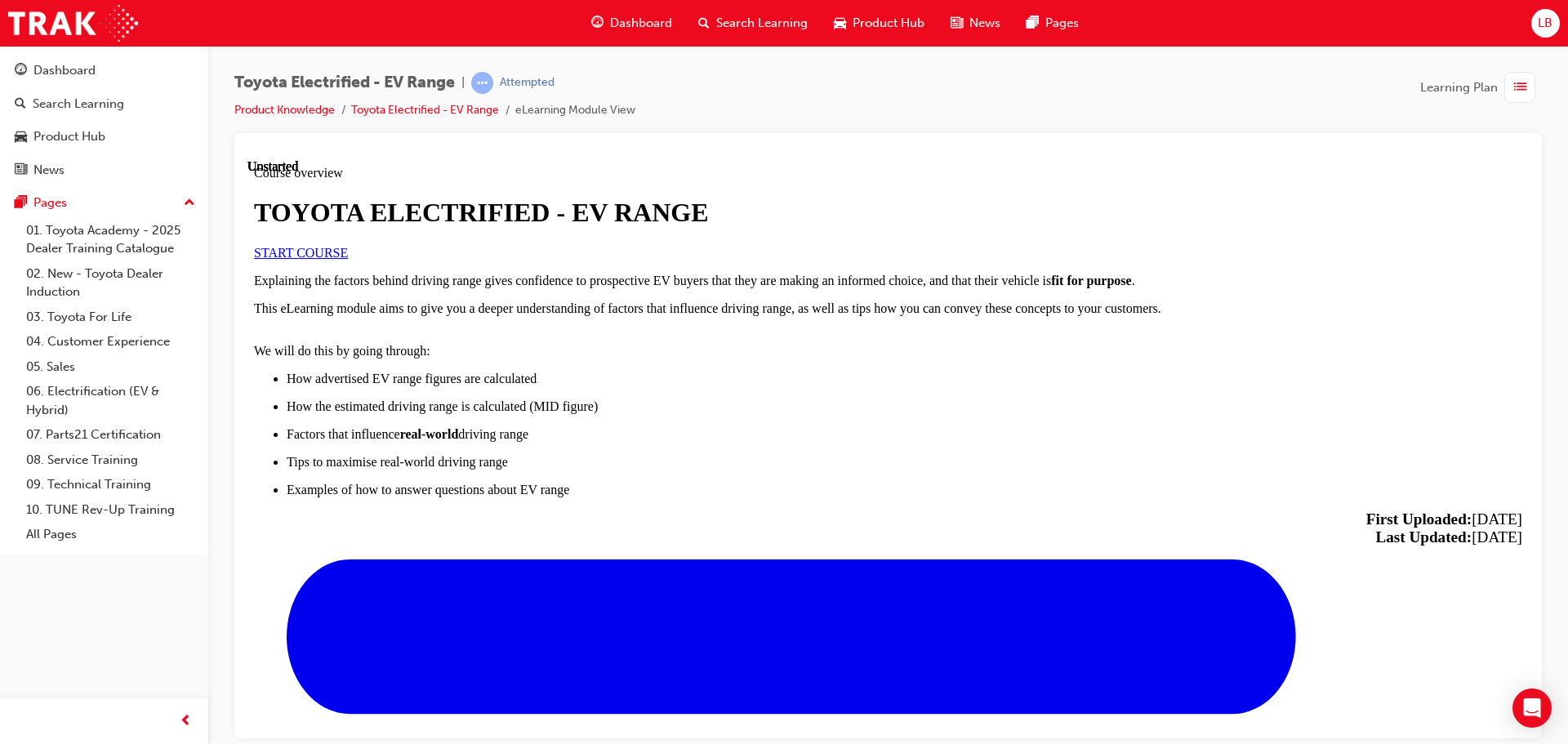
click at [348, 259] on link "START COURSE" at bounding box center [301, 252] width 94 height 14
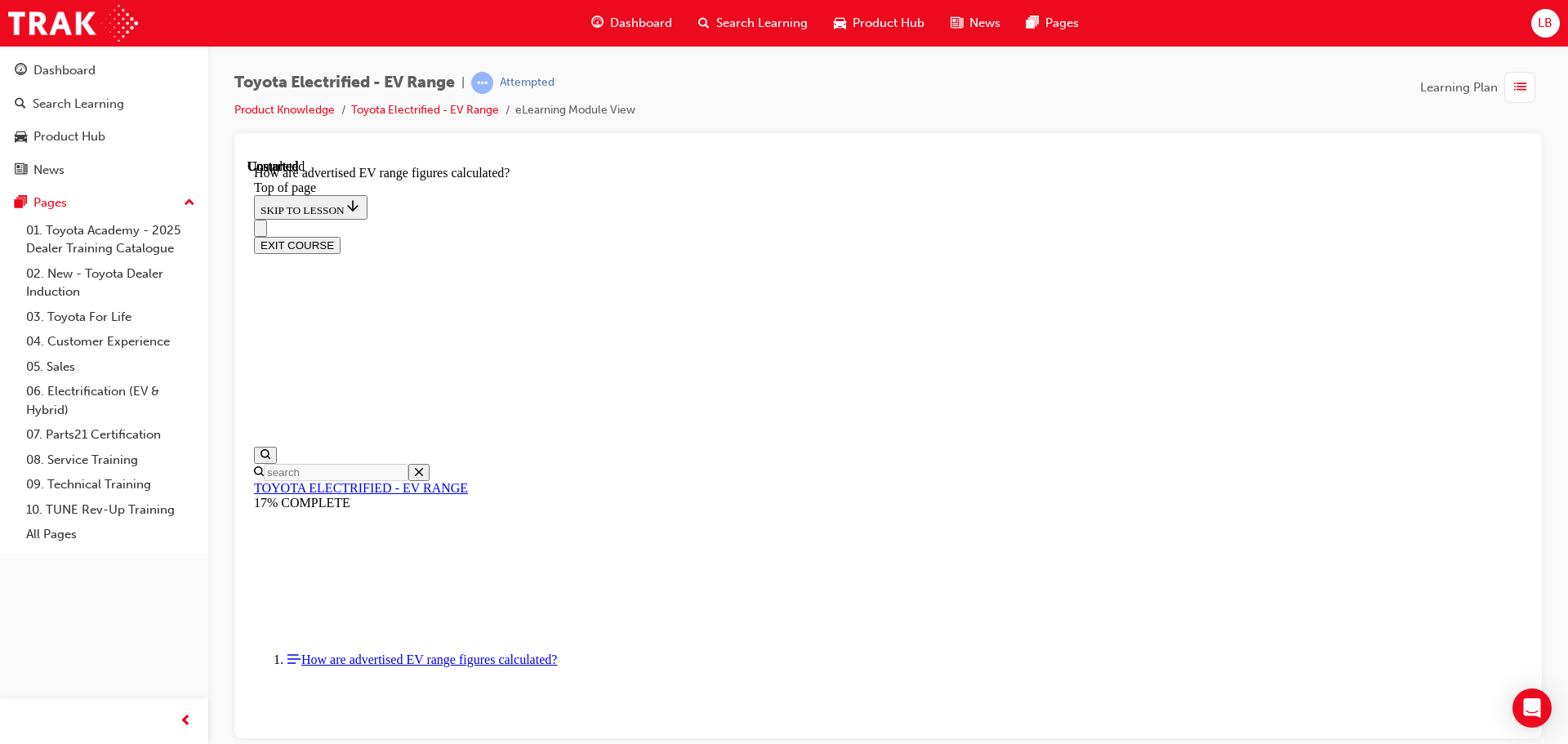
scroll to position [878, 0]
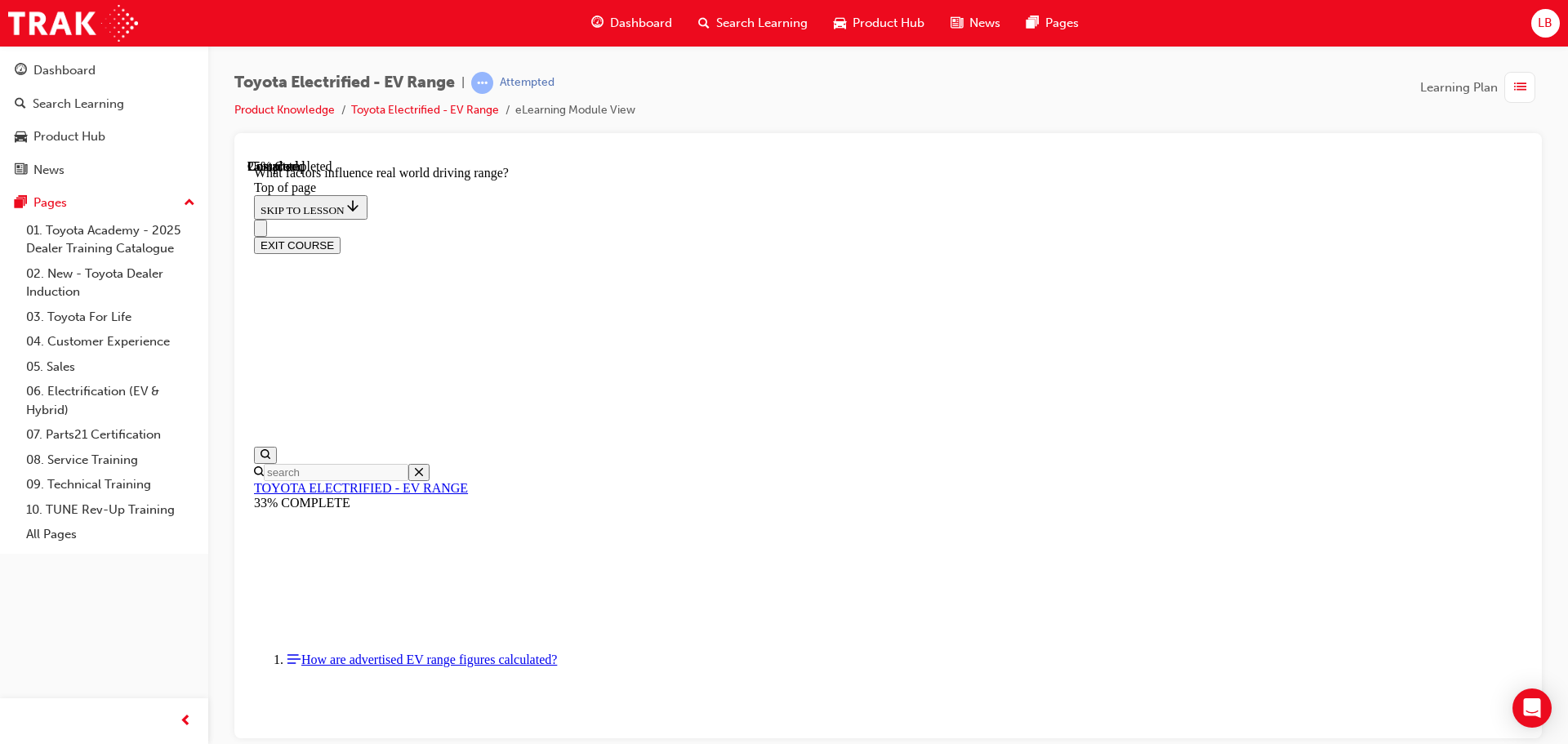
scroll to position [177, 0]
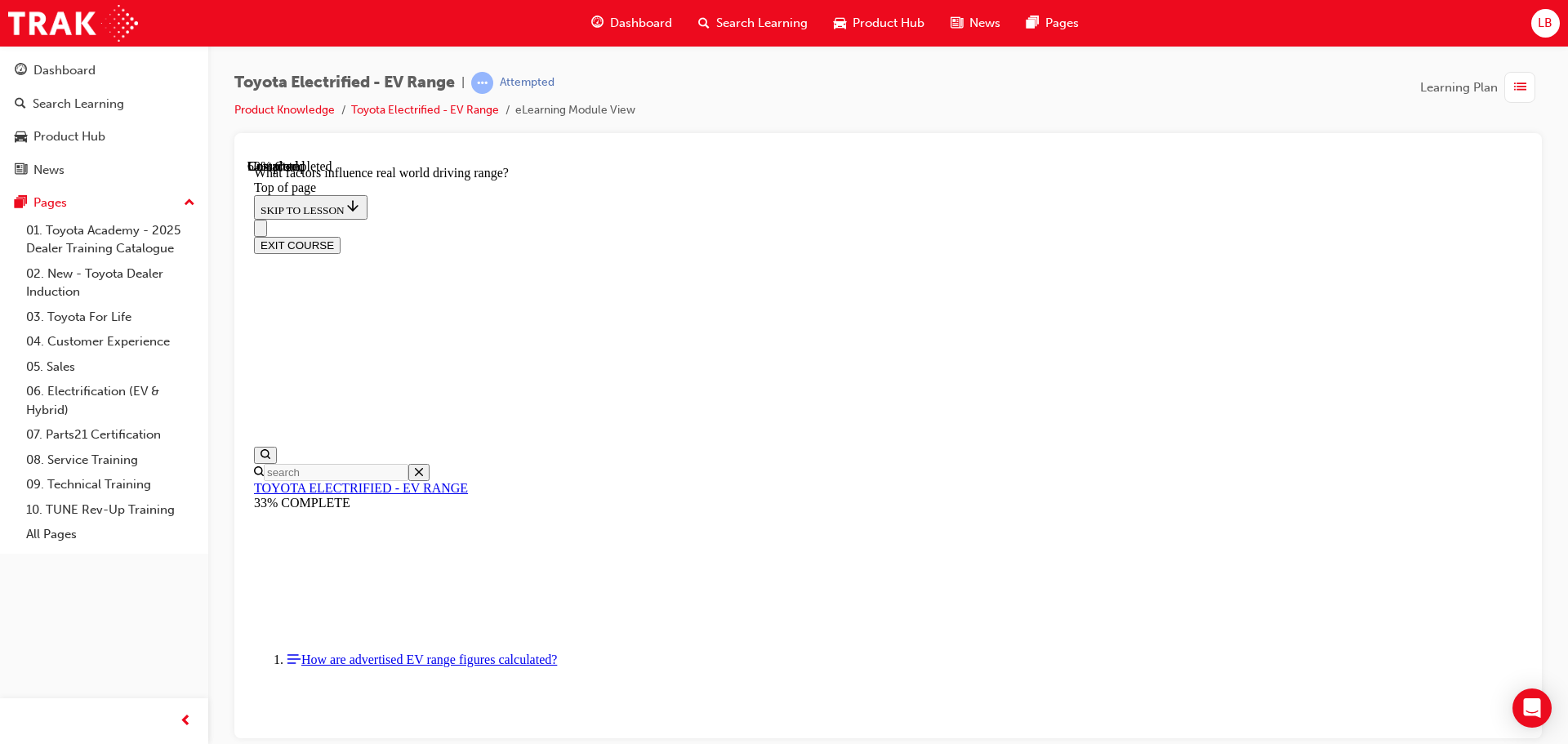
scroll to position [1566, 0]
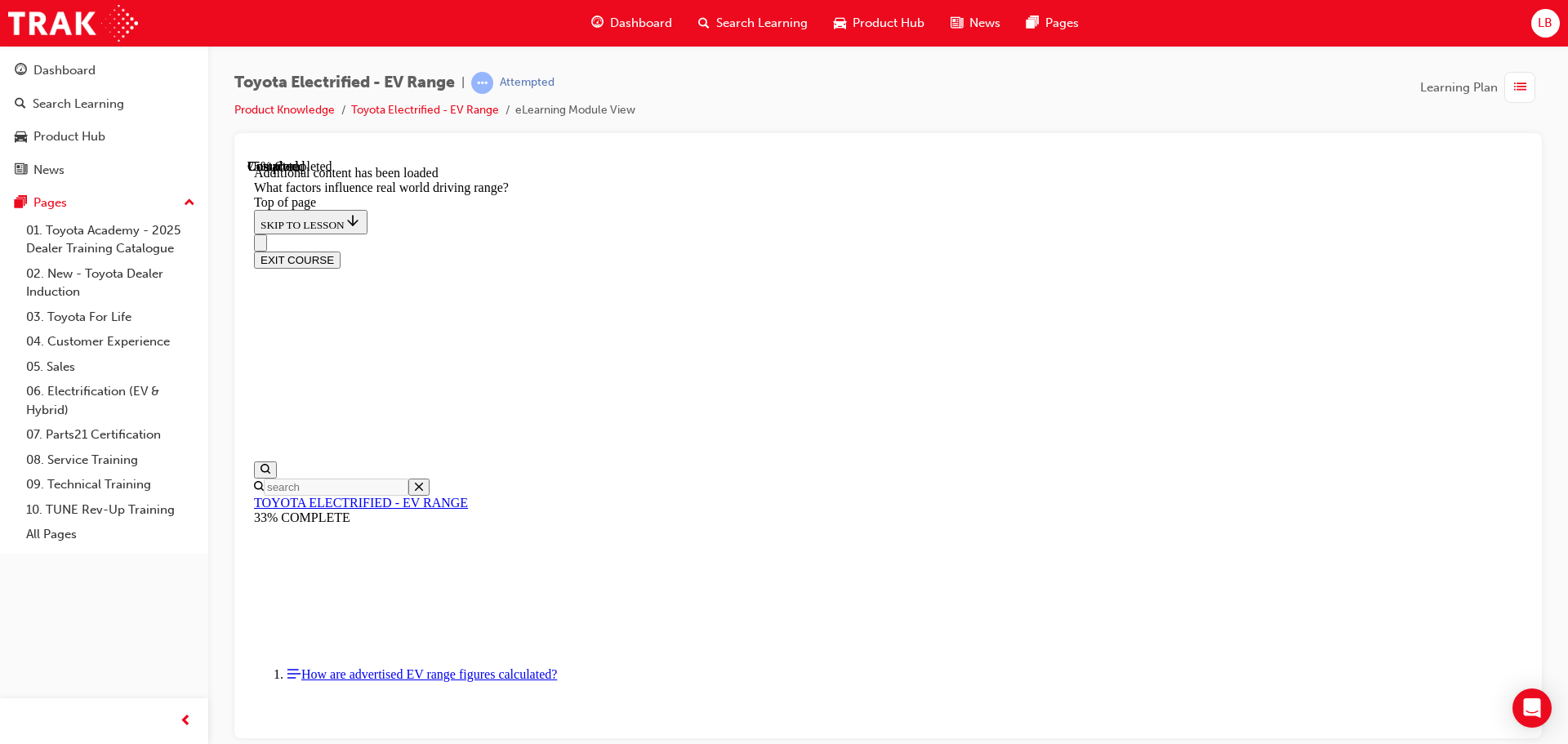
scroll to position [1972, 0]
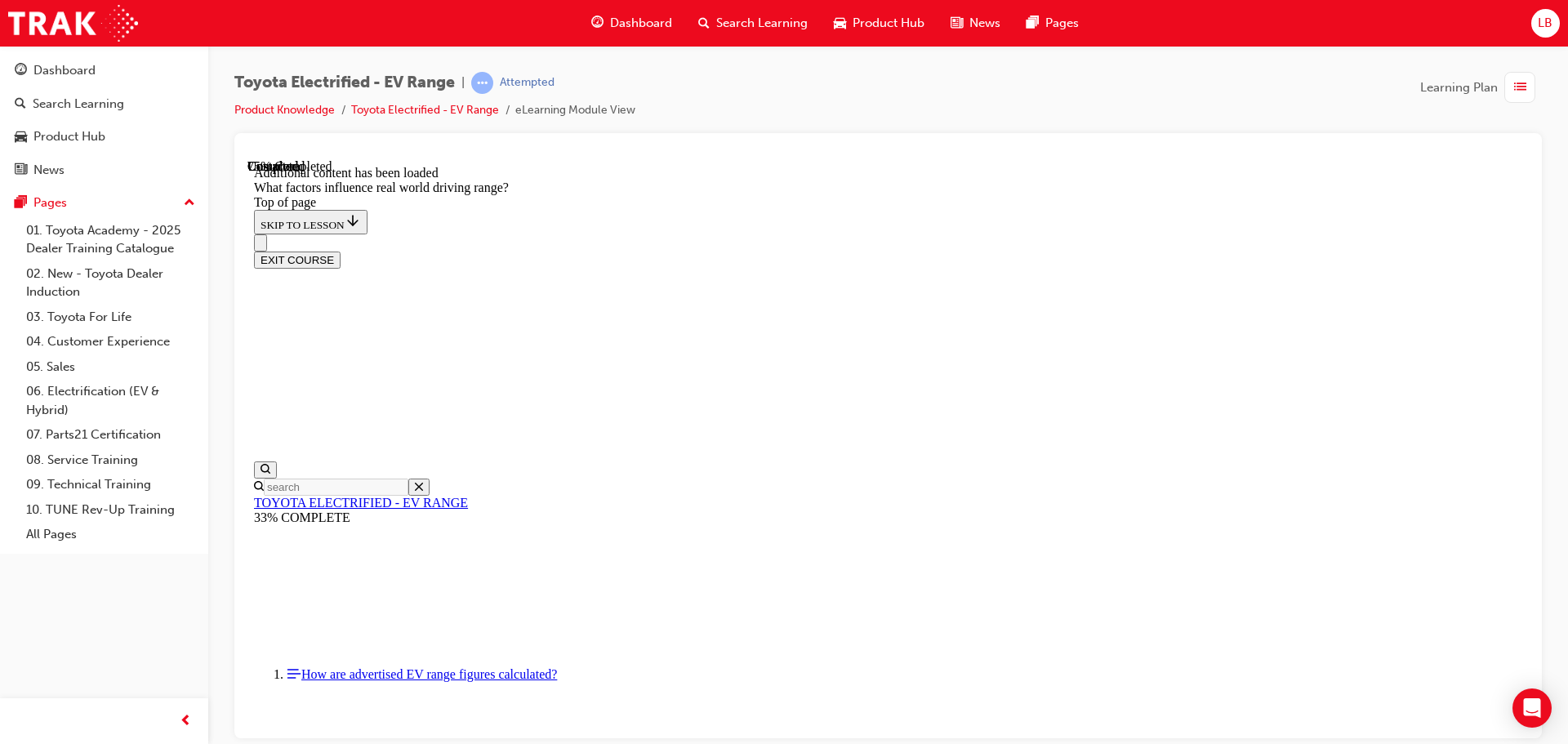
scroll to position [1889, 0]
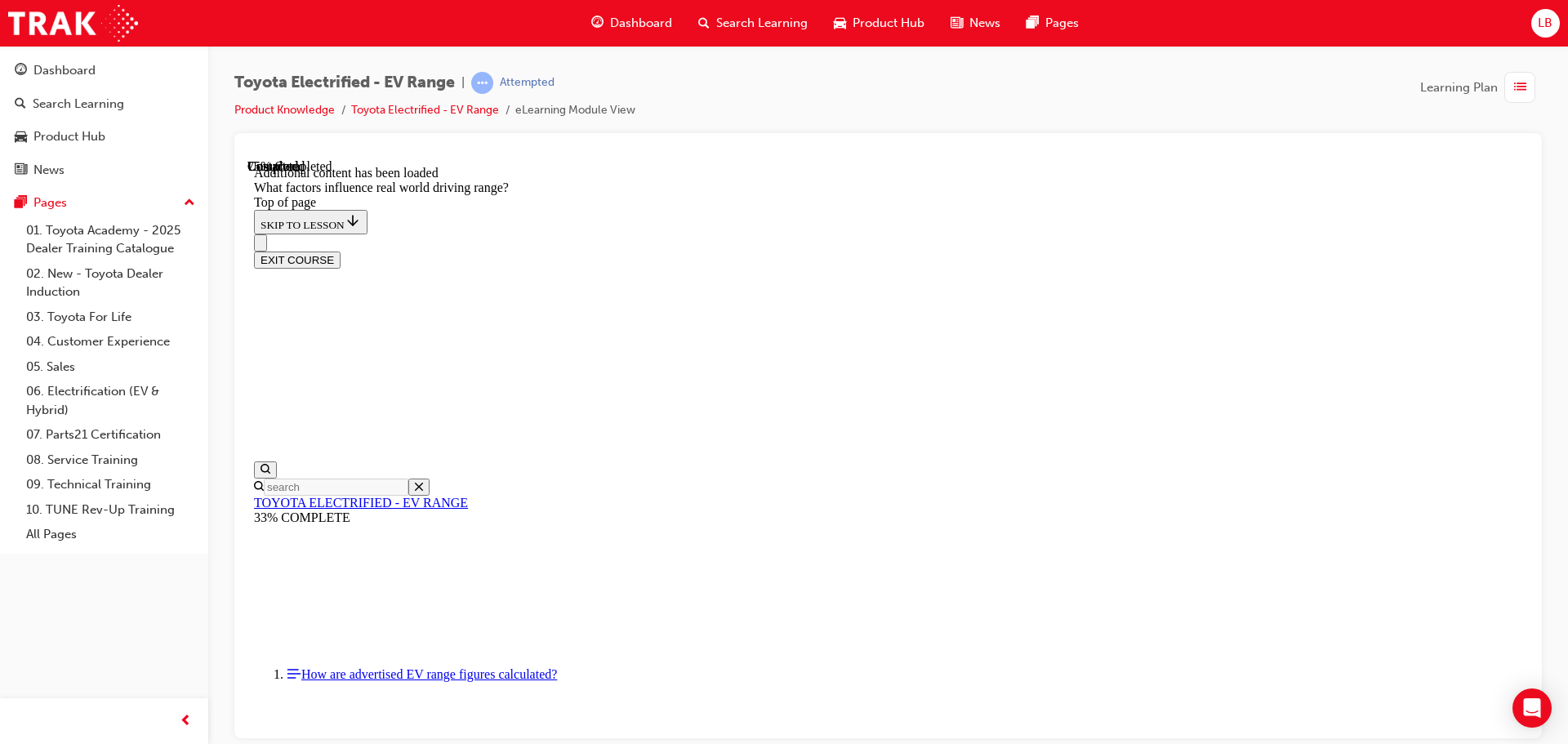
drag, startPoint x: 1010, startPoint y: 443, endPoint x: 832, endPoint y: 416, distance: 180.0
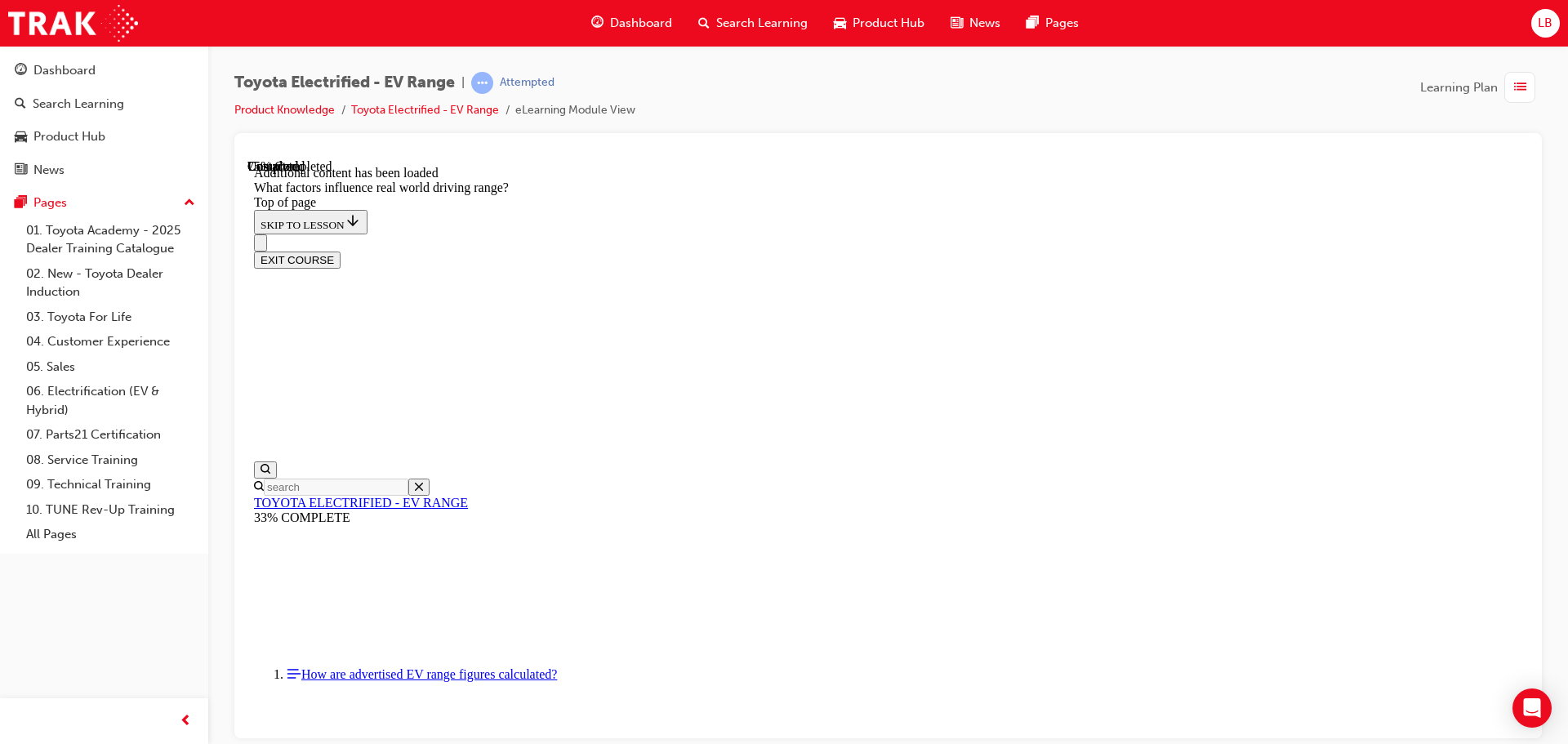
drag, startPoint x: 1030, startPoint y: 325, endPoint x: 981, endPoint y: 334, distance: 49.8
drag, startPoint x: 995, startPoint y: 334, endPoint x: 802, endPoint y: 509, distance: 260.5
drag, startPoint x: 1008, startPoint y: 305, endPoint x: 778, endPoint y: 504, distance: 304.1
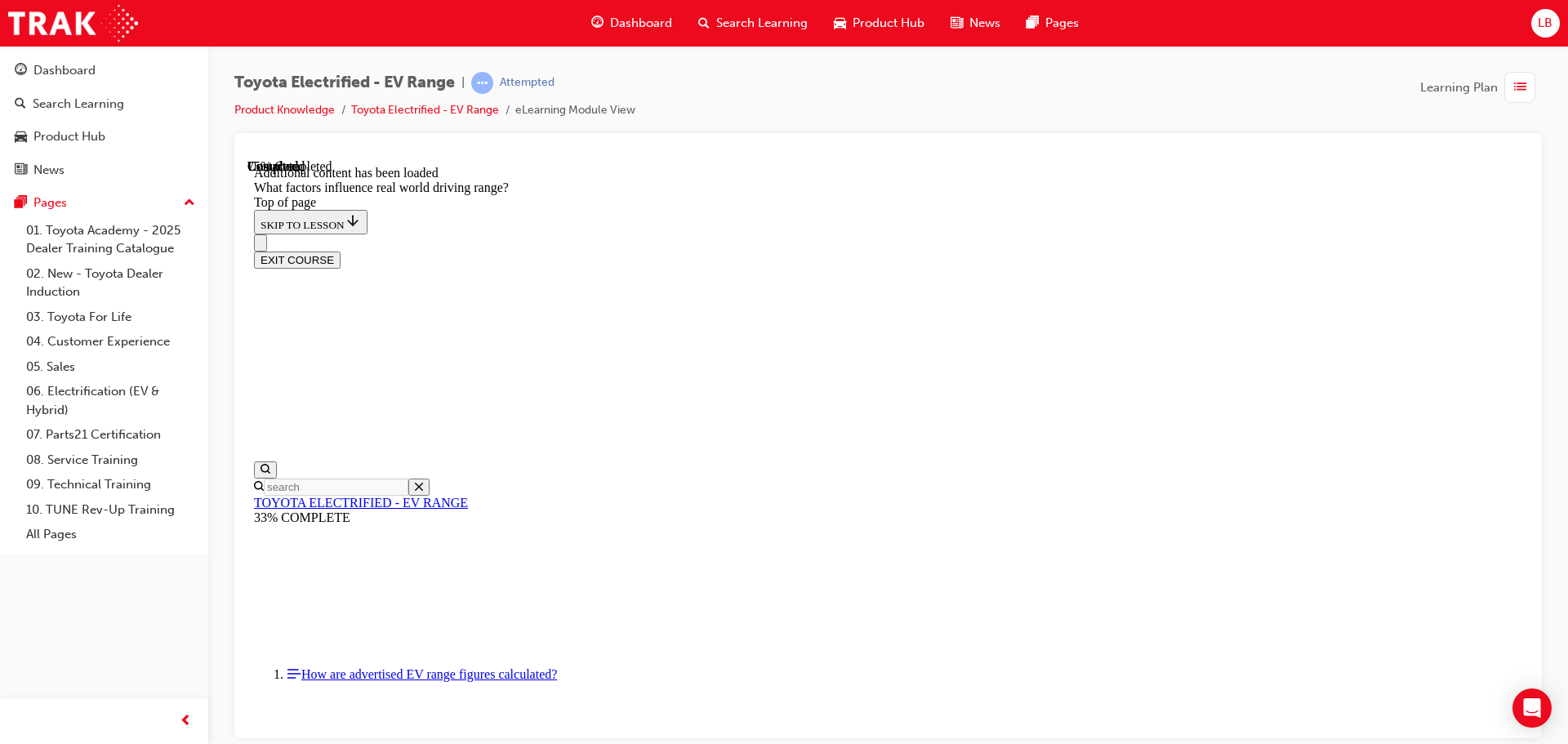
drag, startPoint x: 1006, startPoint y: 300, endPoint x: 814, endPoint y: 522, distance: 293.5
drag, startPoint x: 1004, startPoint y: 290, endPoint x: 760, endPoint y: 499, distance: 321.3
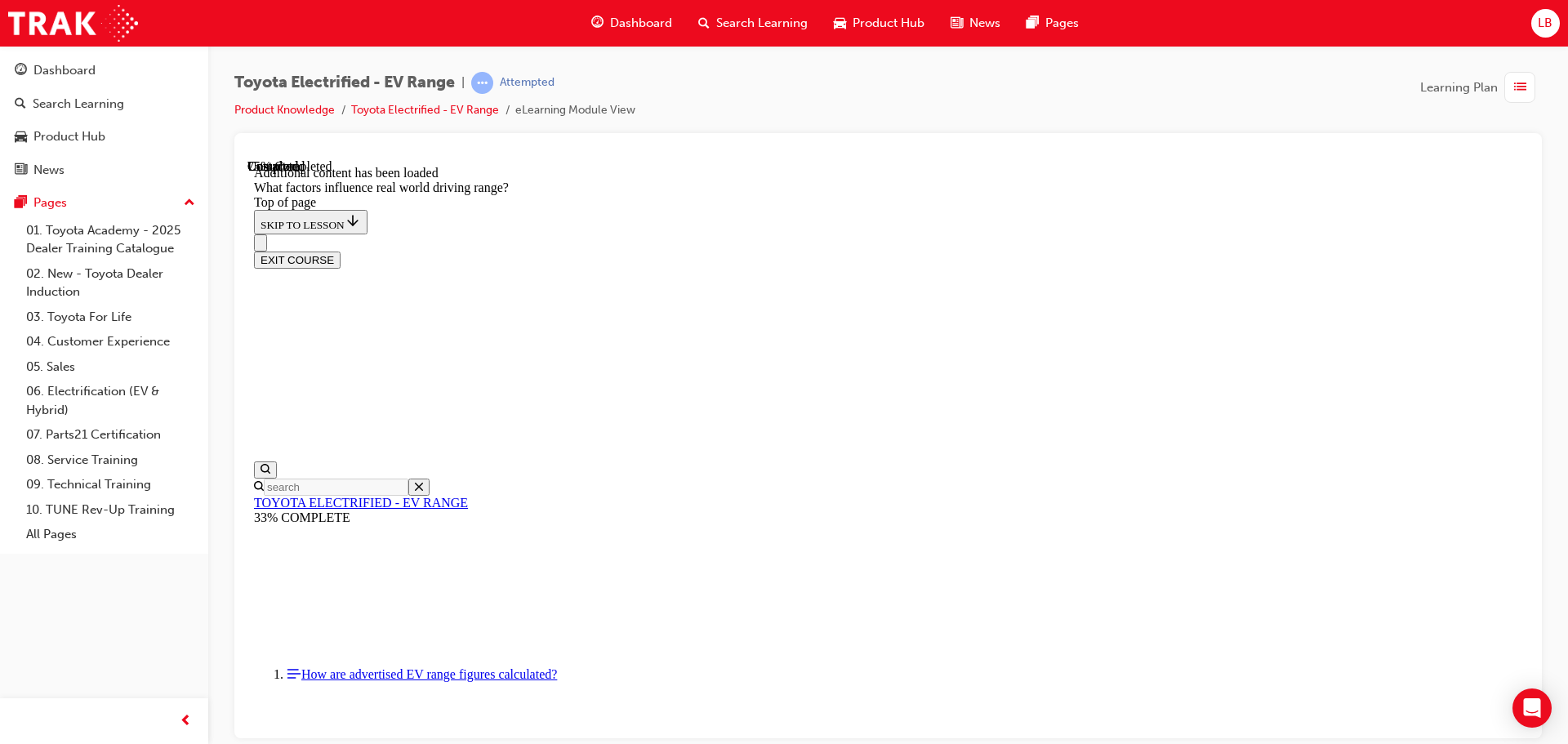
drag, startPoint x: 989, startPoint y: 265, endPoint x: 1197, endPoint y: 471, distance: 292.7
drag, startPoint x: 1010, startPoint y: 317, endPoint x: 782, endPoint y: 531, distance: 312.7
drag, startPoint x: 993, startPoint y: 286, endPoint x: 1189, endPoint y: 490, distance: 282.9
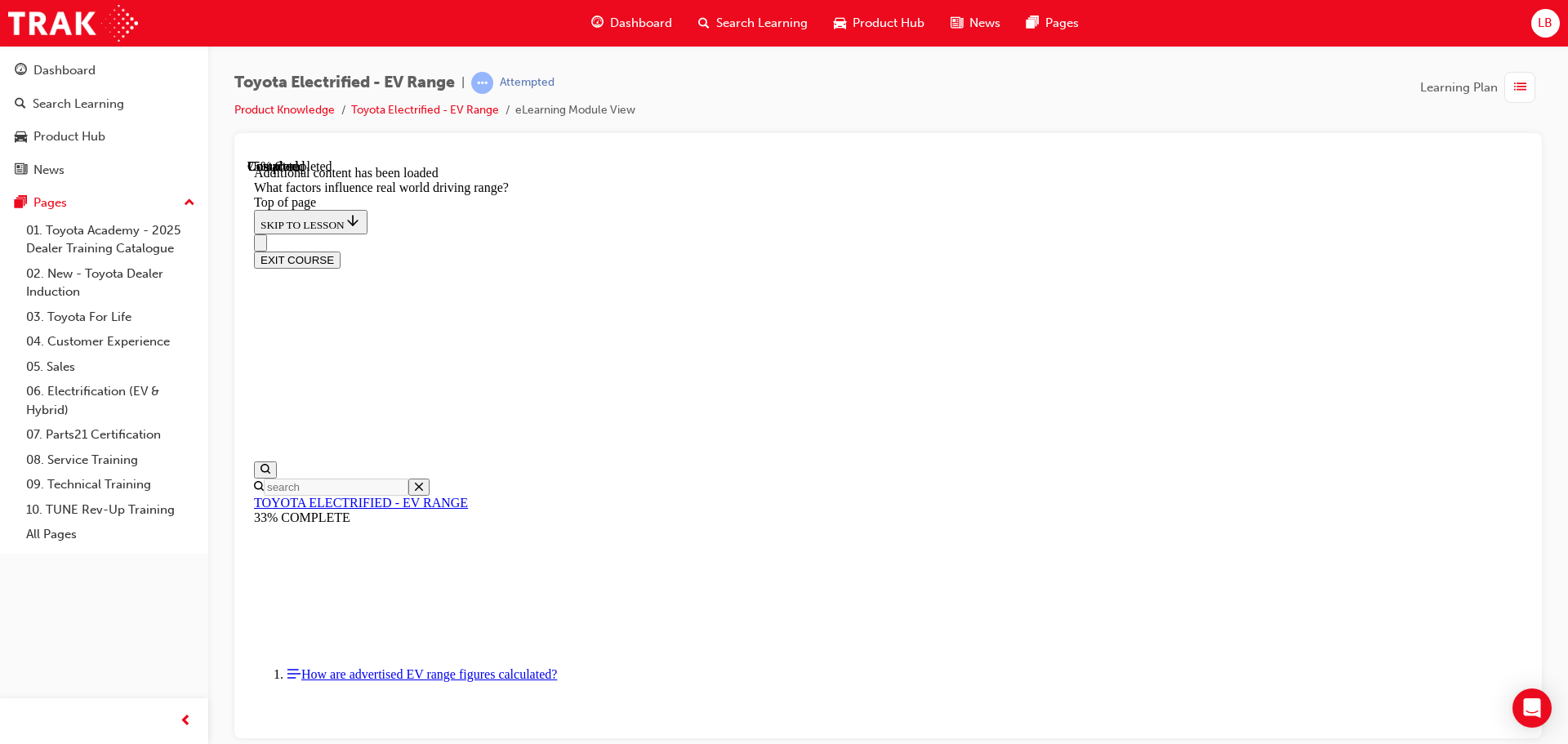
drag, startPoint x: 954, startPoint y: 274, endPoint x: 1170, endPoint y: 489, distance: 304.8
drag, startPoint x: 949, startPoint y: 290, endPoint x: 1169, endPoint y: 497, distance: 302.1
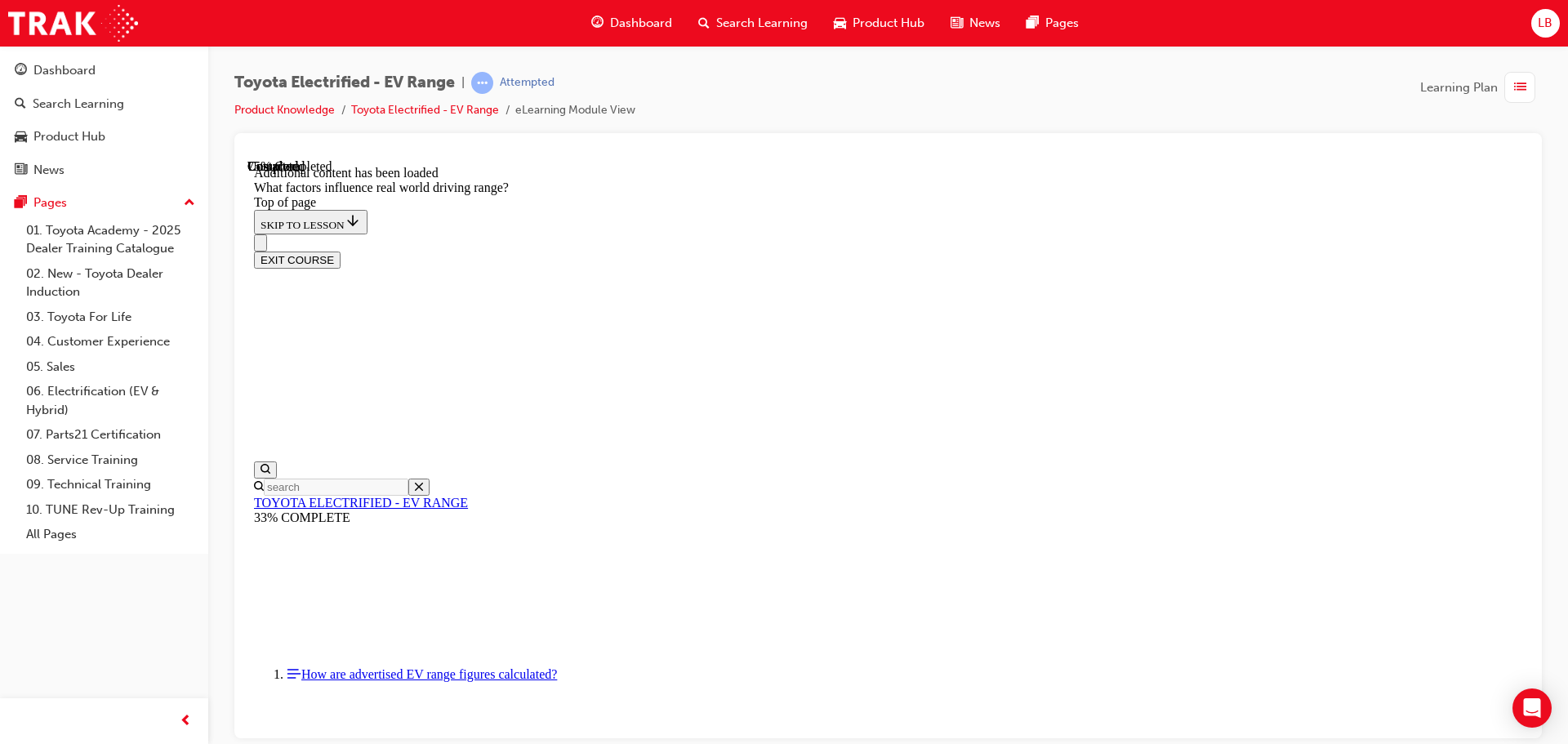
drag, startPoint x: 978, startPoint y: 261, endPoint x: 1195, endPoint y: 493, distance: 317.7
drag, startPoint x: 1002, startPoint y: 248, endPoint x: 792, endPoint y: 441, distance: 285.2
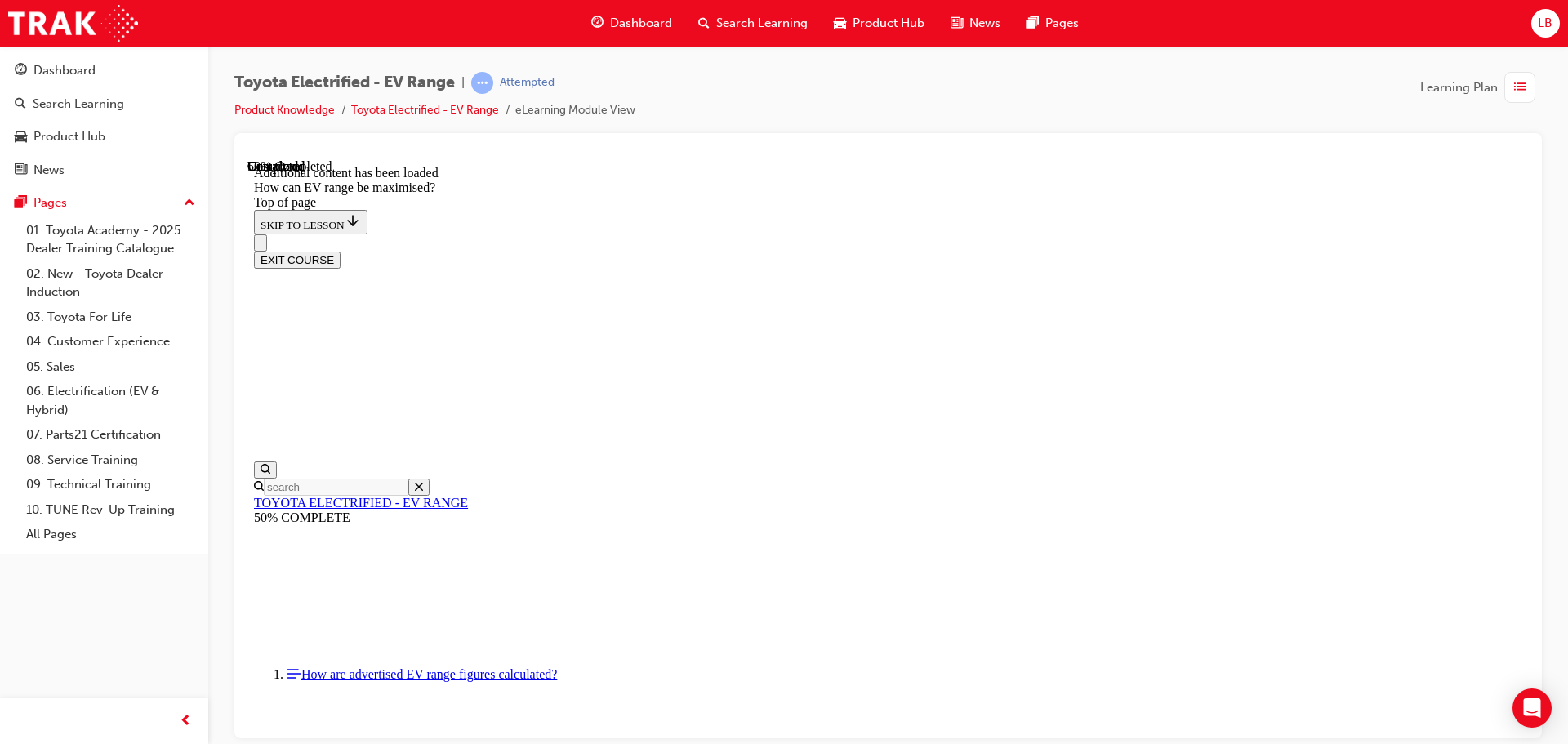
scroll to position [868, 0]
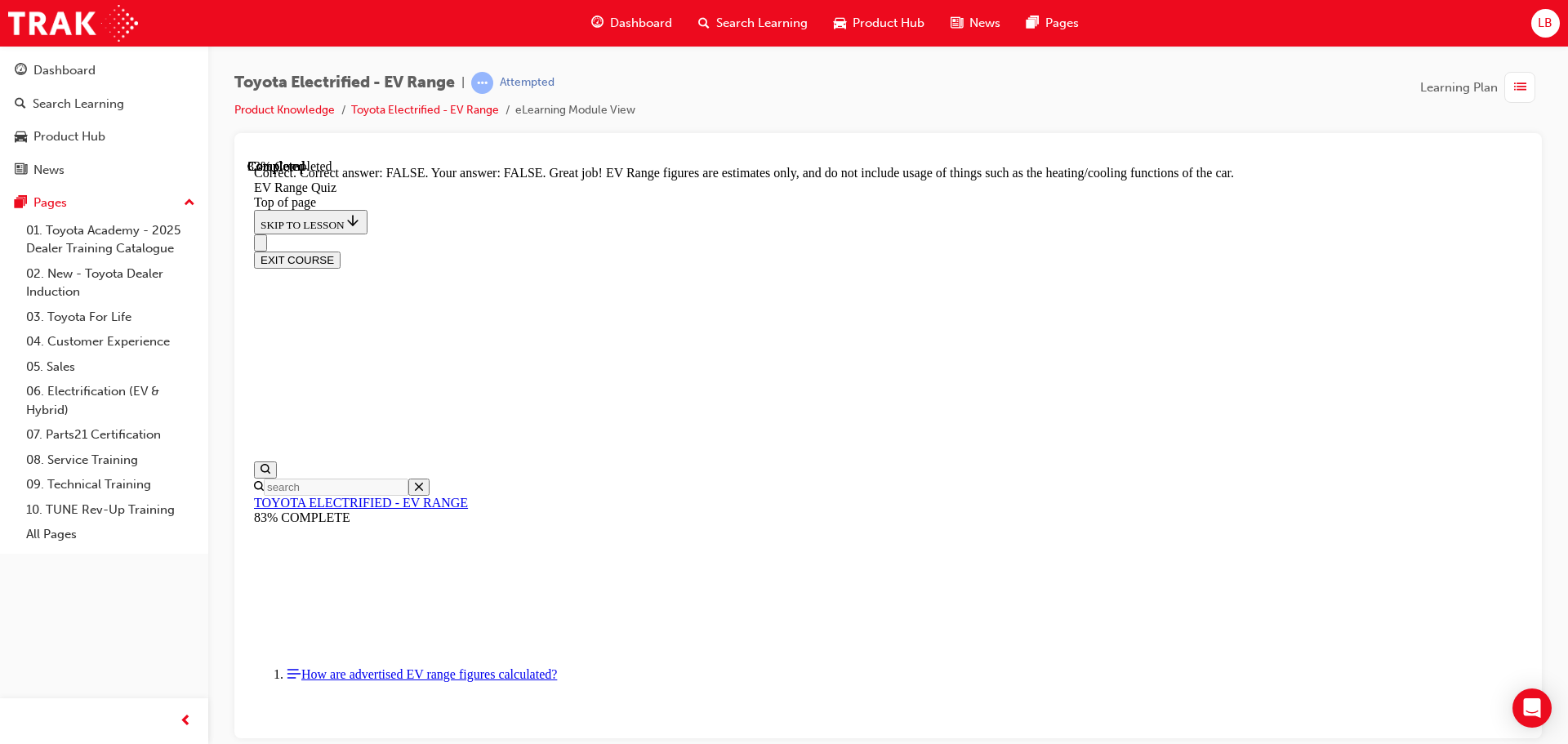
scroll to position [299, 0]
